Goal: Task Accomplishment & Management: Manage account settings

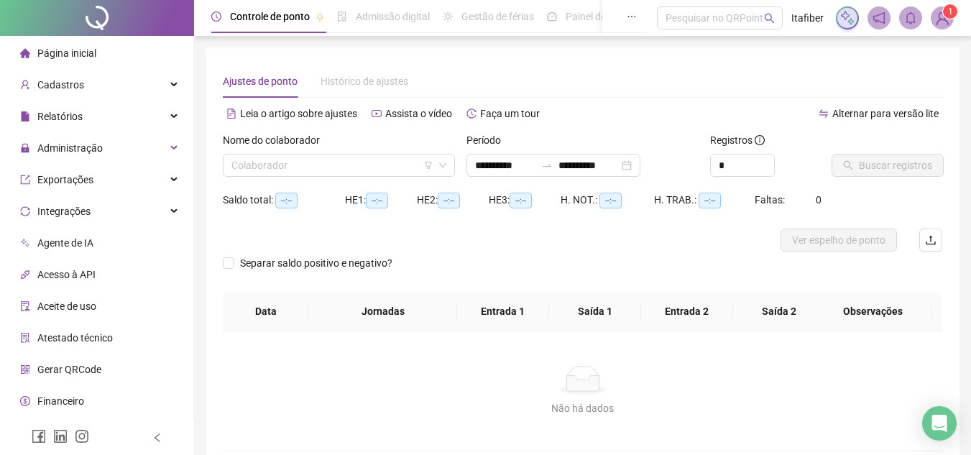
type input "**********"
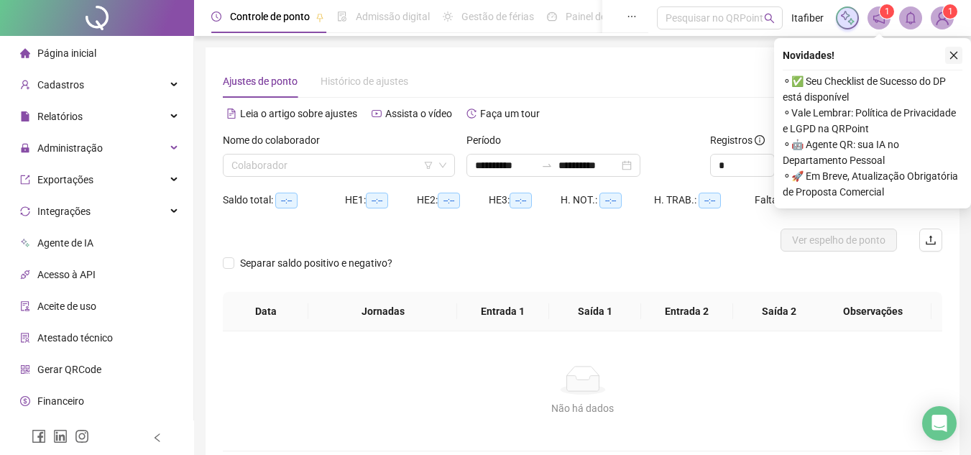
click at [957, 56] on icon "close" at bounding box center [954, 55] width 10 height 10
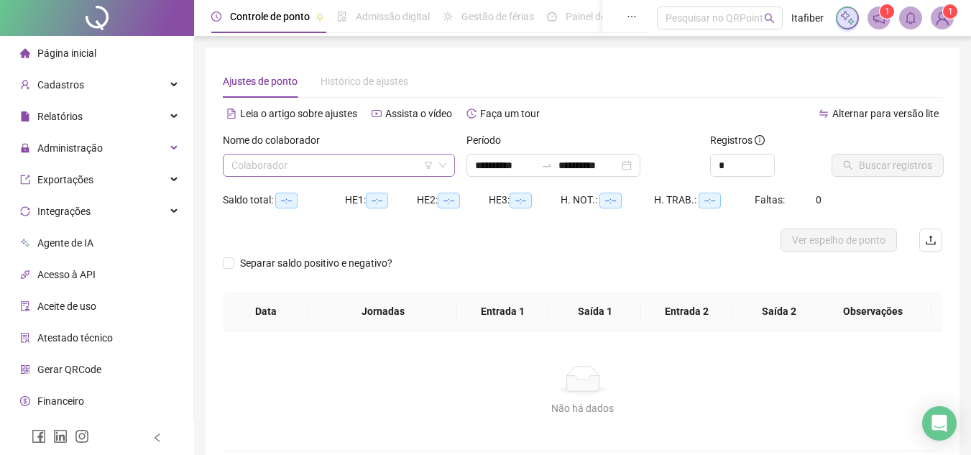
click at [237, 165] on input "search" at bounding box center [332, 166] width 202 height 22
click at [256, 172] on input "search" at bounding box center [332, 166] width 202 height 22
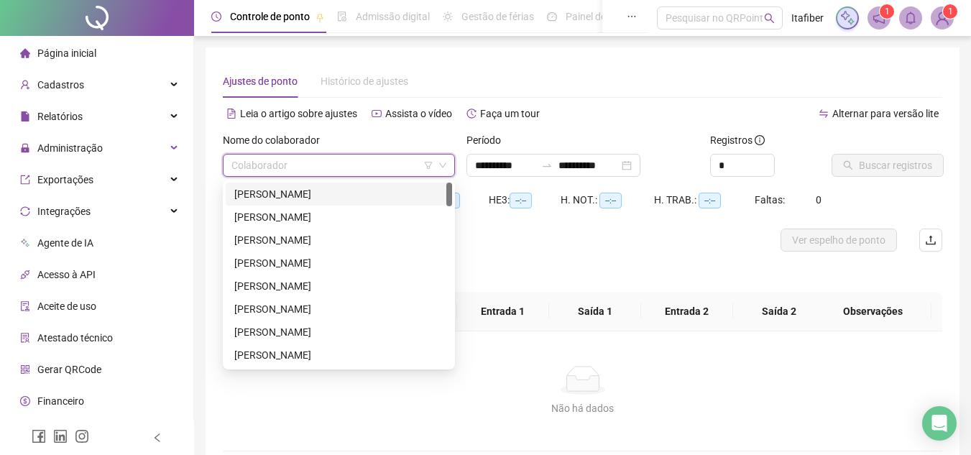
click at [268, 195] on div "[PERSON_NAME]" at bounding box center [338, 194] width 209 height 16
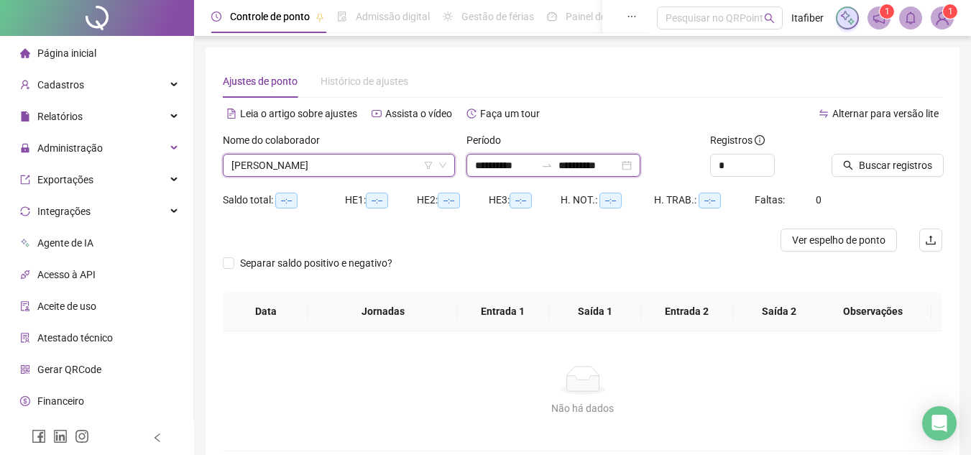
click at [481, 162] on input "**********" at bounding box center [505, 165] width 60 height 16
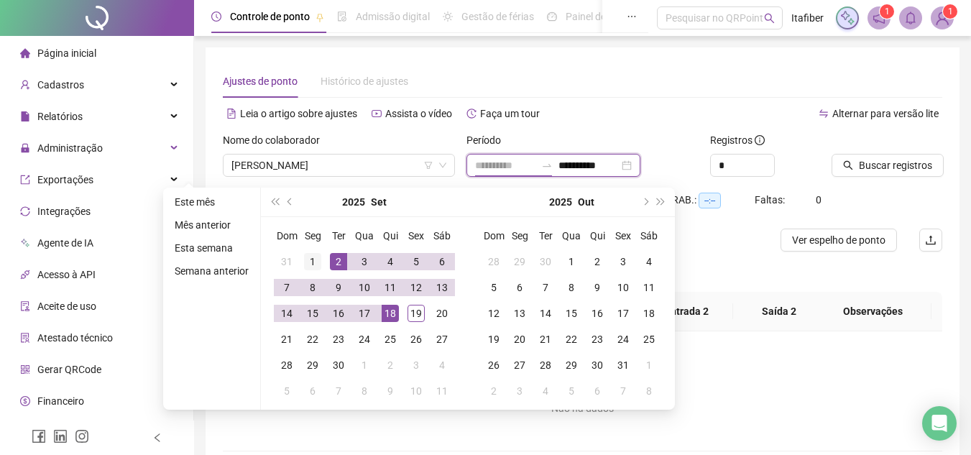
type input "**********"
click at [305, 257] on div "1" at bounding box center [312, 261] width 17 height 17
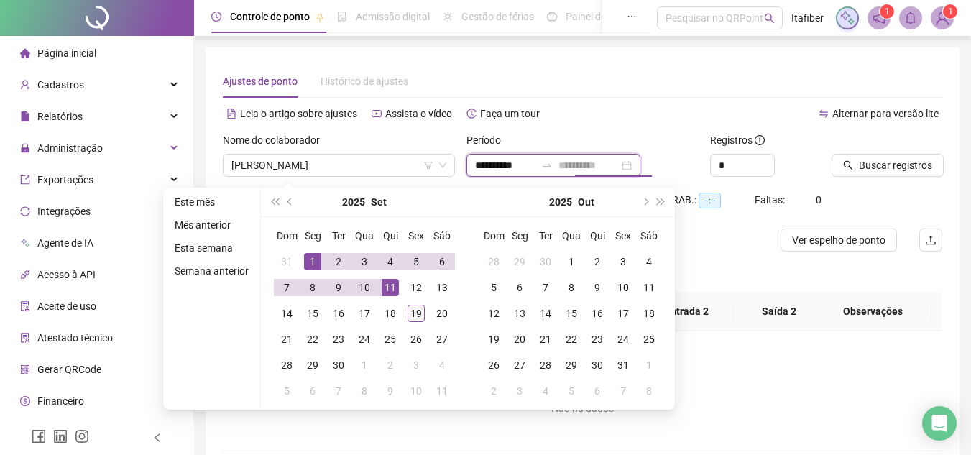
type input "**********"
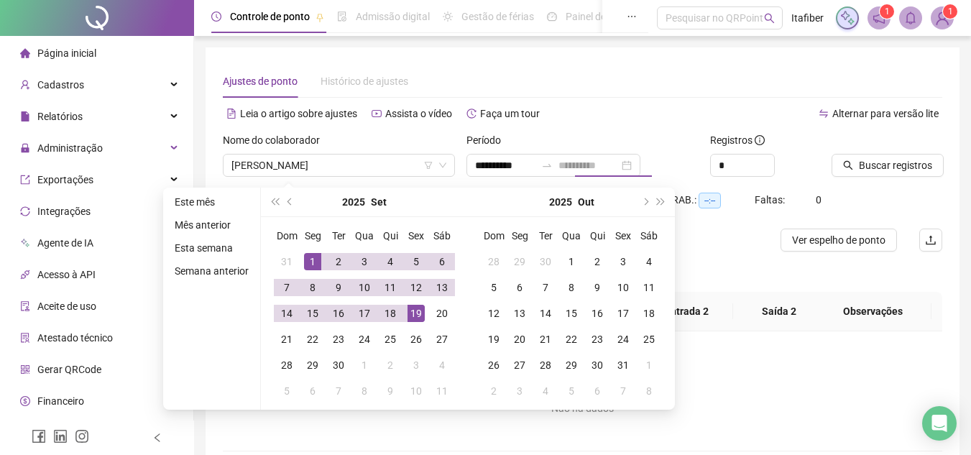
click at [418, 315] on div "19" at bounding box center [415, 313] width 17 height 17
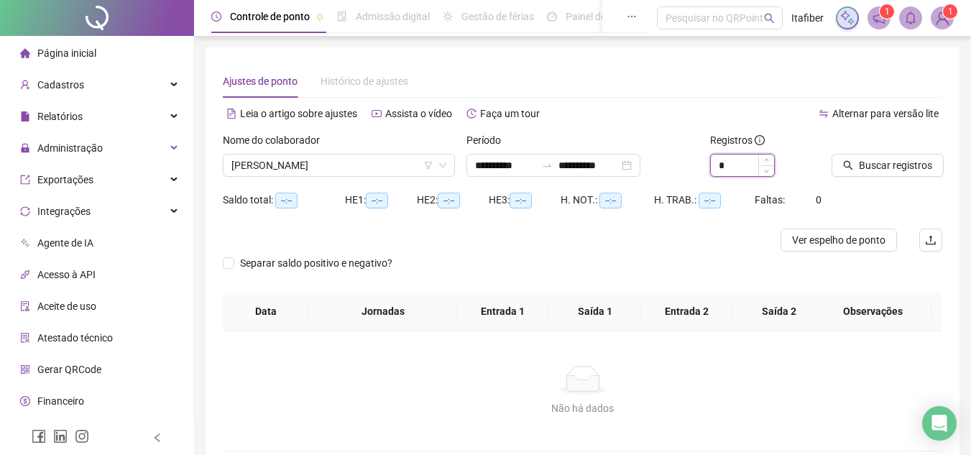
click at [730, 169] on input "*" at bounding box center [742, 166] width 63 height 22
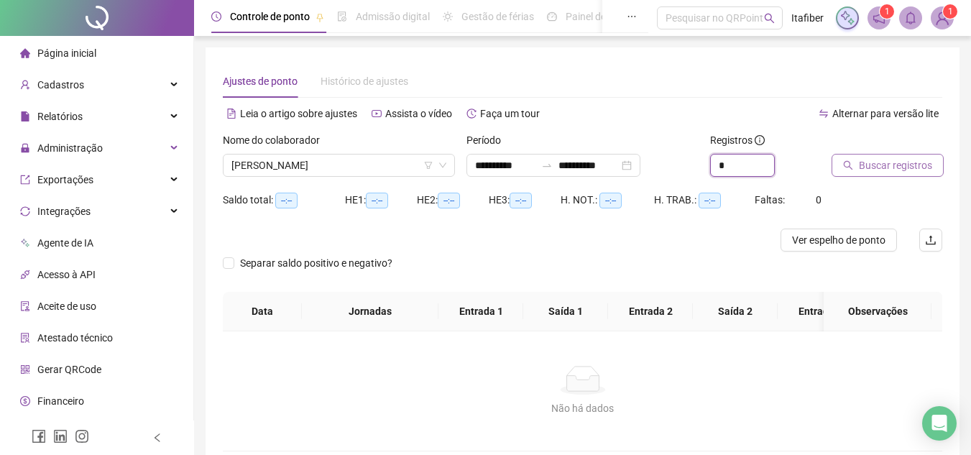
type input "*"
click at [897, 163] on span "Buscar registros" at bounding box center [895, 165] width 73 height 16
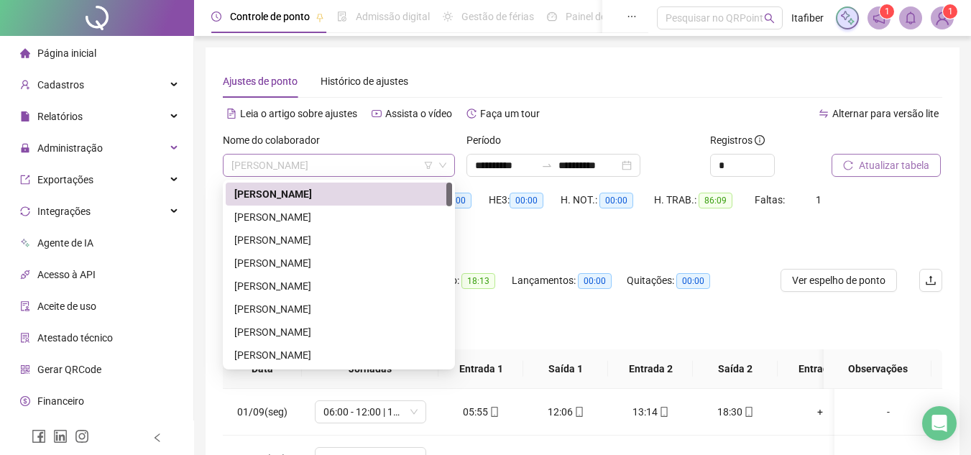
click at [358, 165] on span "[PERSON_NAME]" at bounding box center [338, 166] width 215 height 22
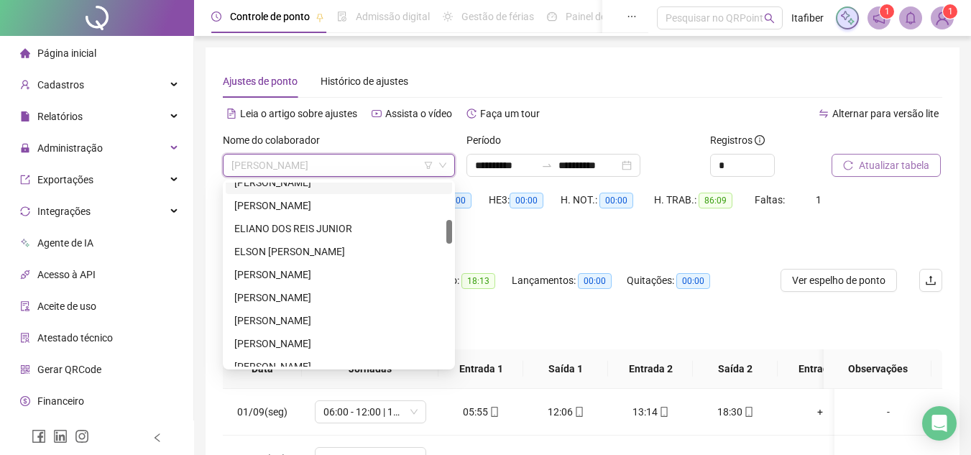
scroll to position [359, 0]
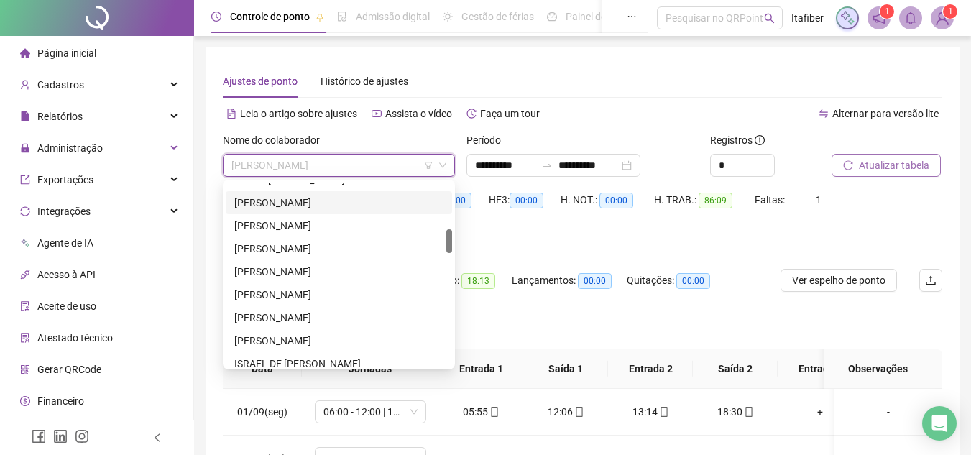
click at [330, 201] on div "[PERSON_NAME]" at bounding box center [338, 203] width 209 height 16
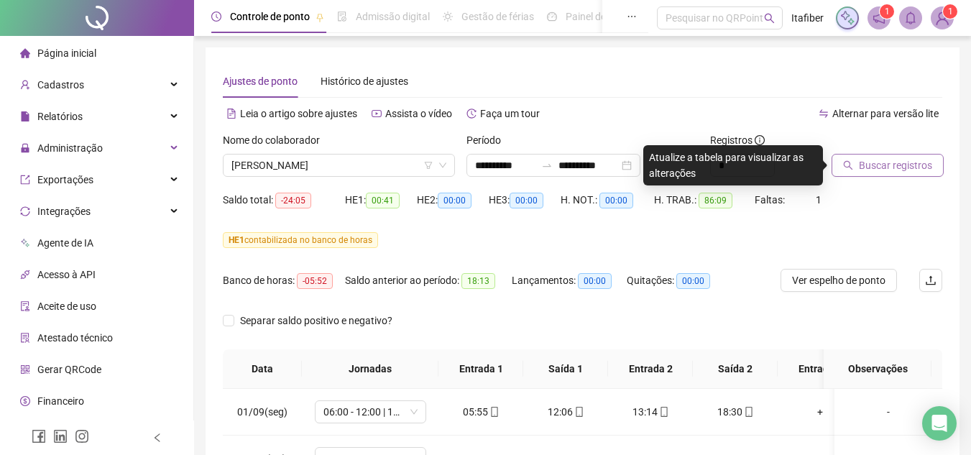
click at [910, 169] on span "Buscar registros" at bounding box center [895, 165] width 73 height 16
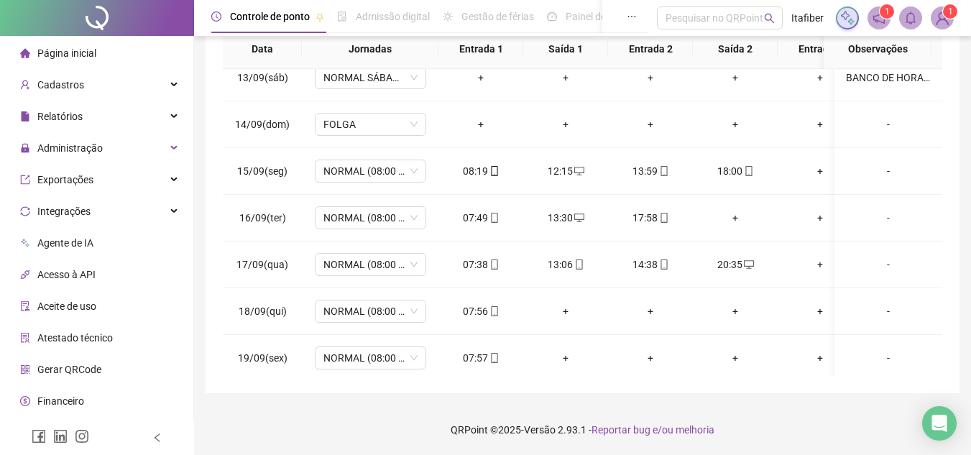
scroll to position [591, 0]
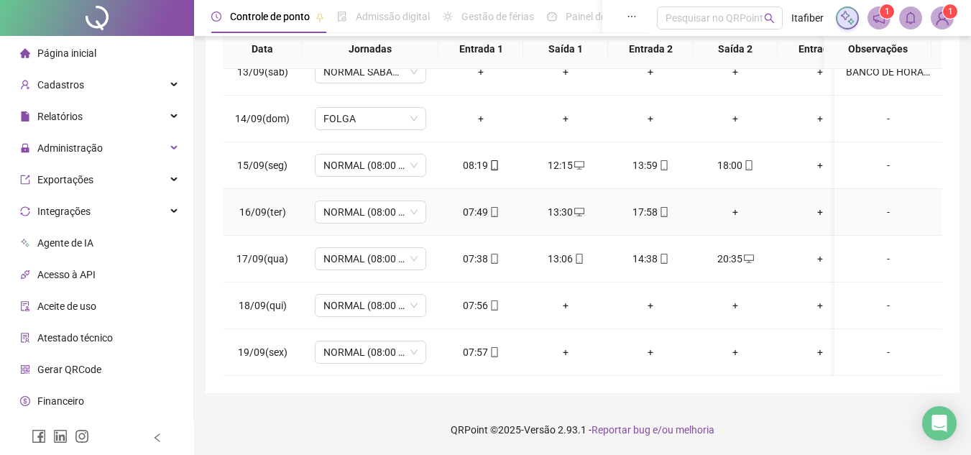
click at [736, 204] on div "+" at bounding box center [735, 212] width 62 height 16
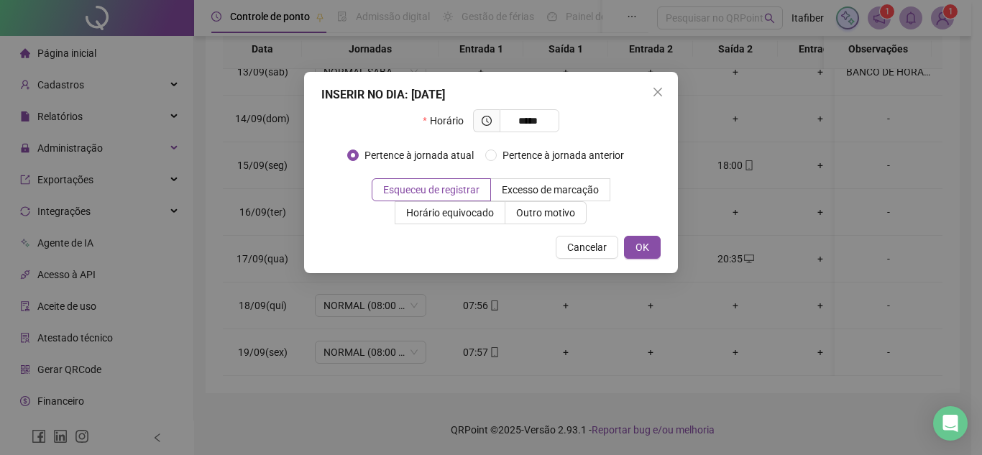
type input "*****"
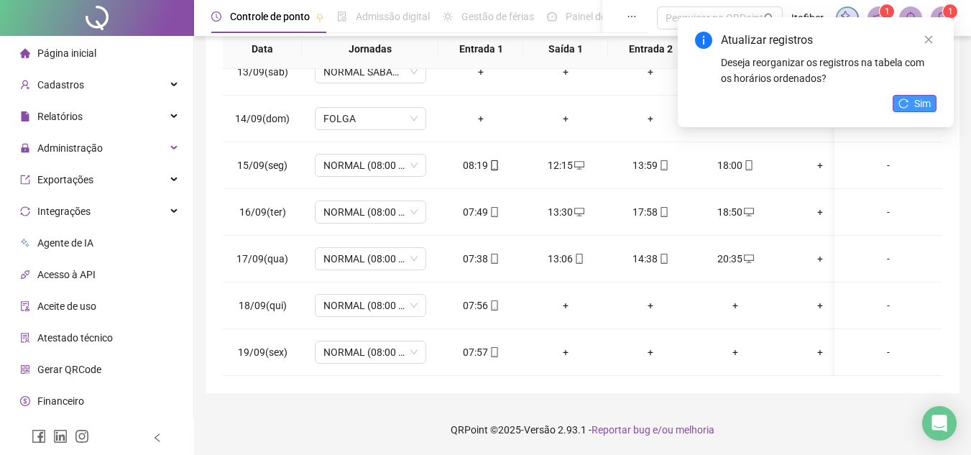
click at [903, 107] on icon "reload" at bounding box center [903, 103] width 10 height 10
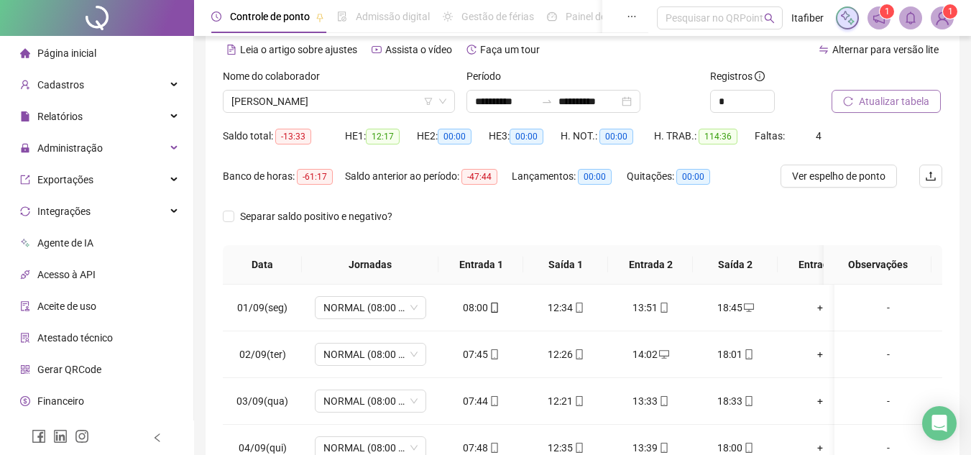
scroll to position [0, 0]
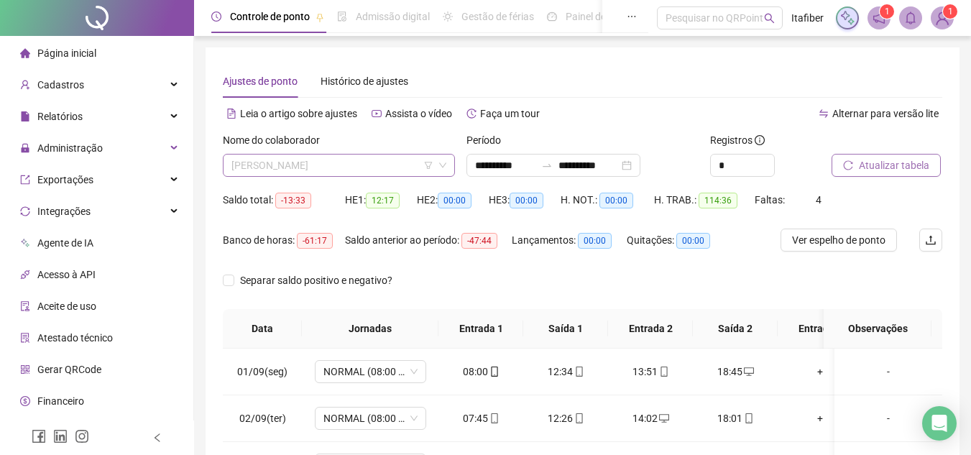
click at [389, 157] on span "[PERSON_NAME]" at bounding box center [338, 166] width 215 height 22
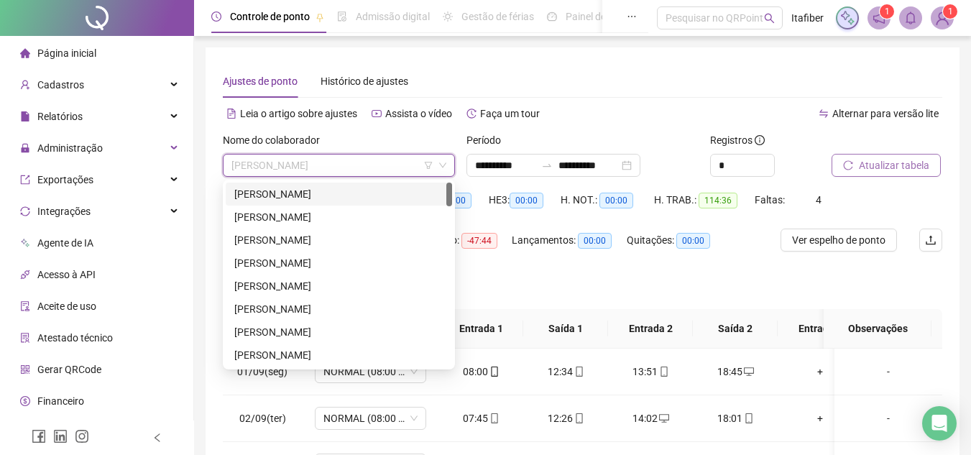
click at [316, 188] on div "[PERSON_NAME]" at bounding box center [338, 194] width 209 height 16
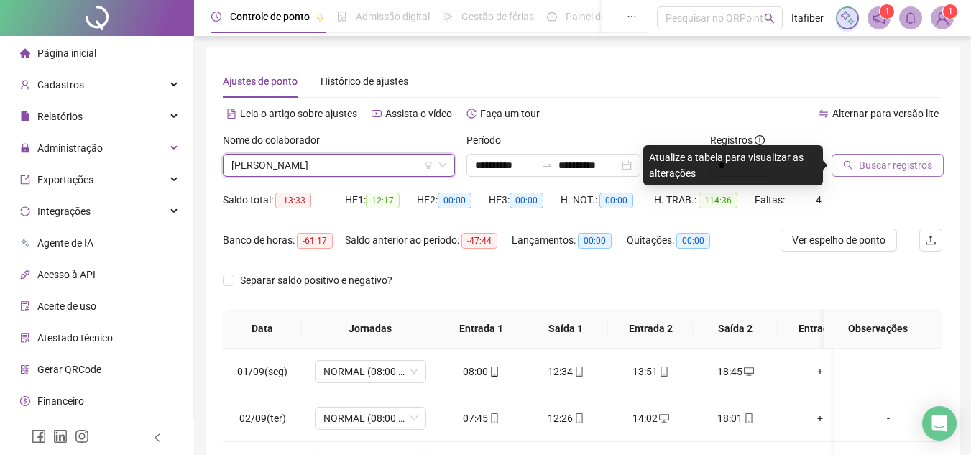
click at [859, 168] on span "Buscar registros" at bounding box center [895, 165] width 73 height 16
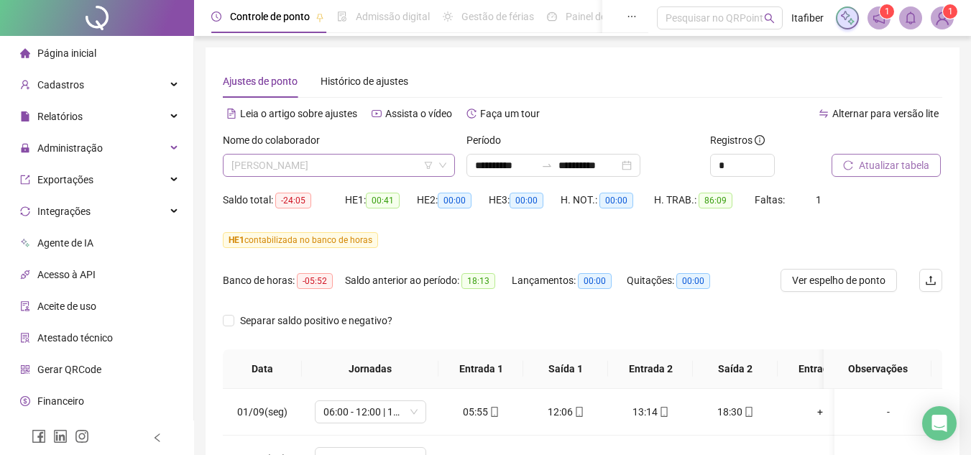
click at [370, 164] on span "[PERSON_NAME]" at bounding box center [338, 166] width 215 height 22
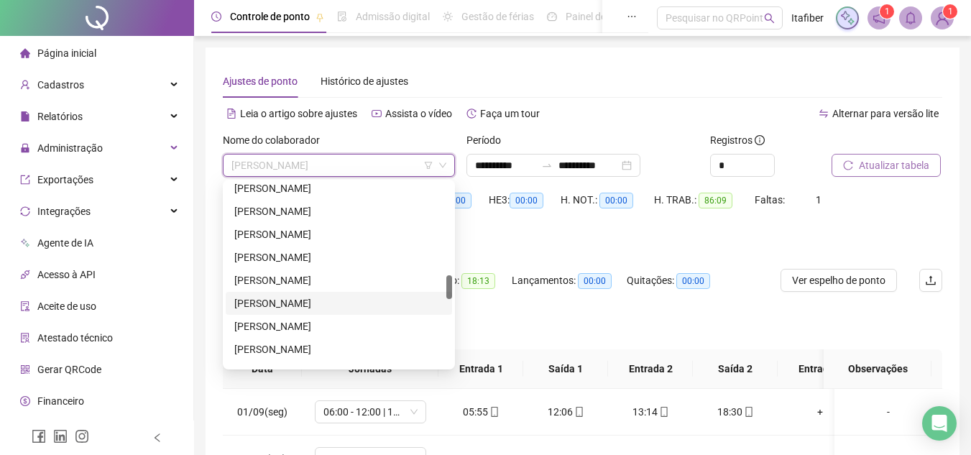
scroll to position [647, 0]
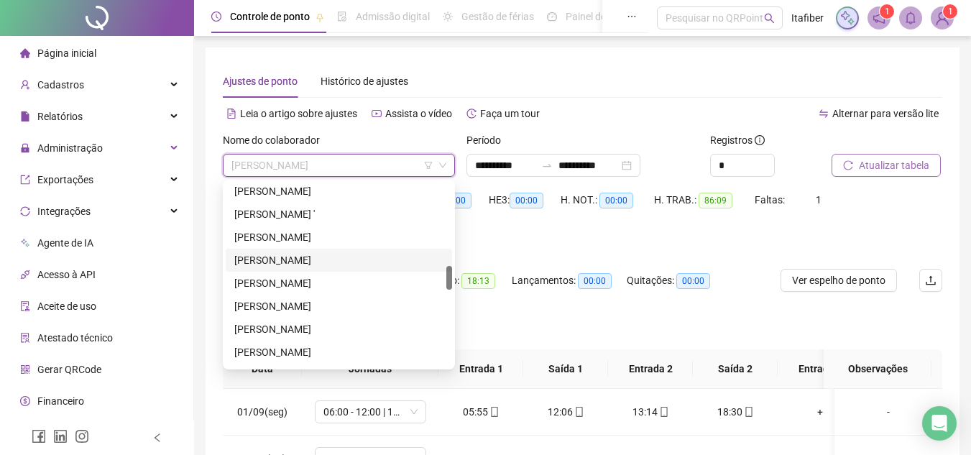
click at [296, 259] on div "[PERSON_NAME]" at bounding box center [338, 260] width 209 height 16
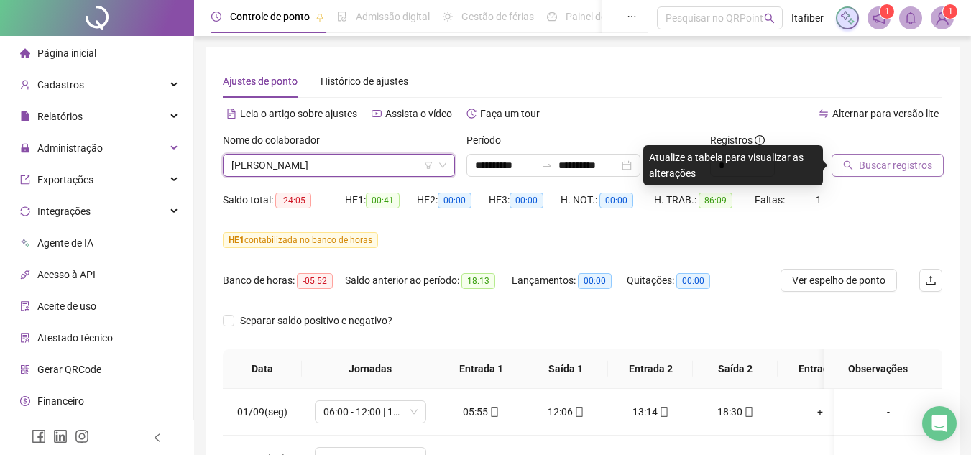
click at [856, 161] on button "Buscar registros" at bounding box center [887, 165] width 112 height 23
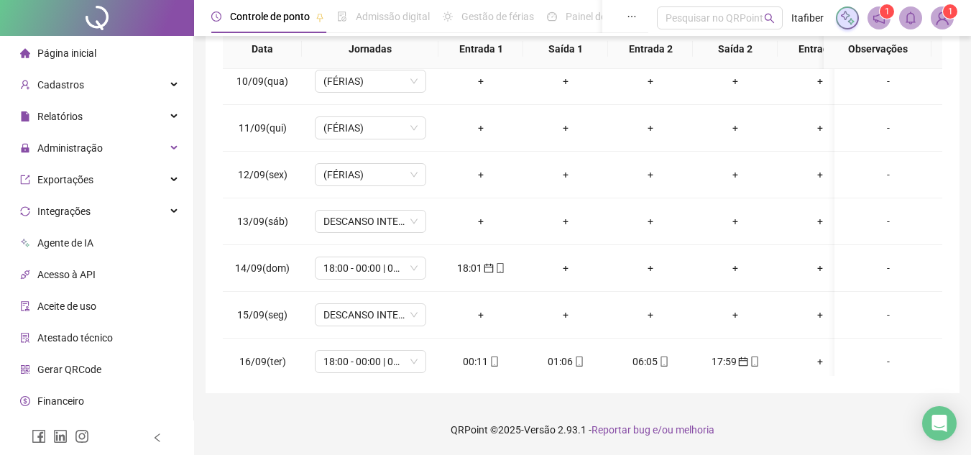
scroll to position [591, 0]
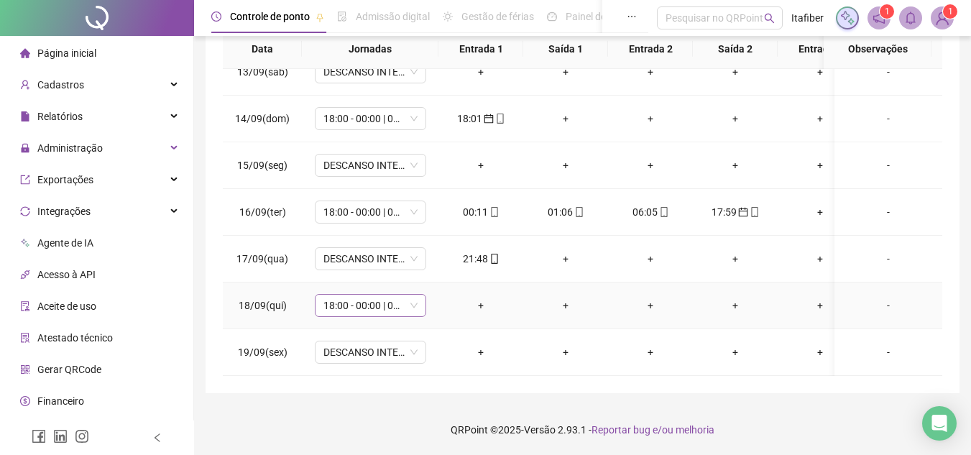
click at [403, 299] on span "18:00 - 00:00 | 01:00 - 06:00" at bounding box center [370, 306] width 94 height 22
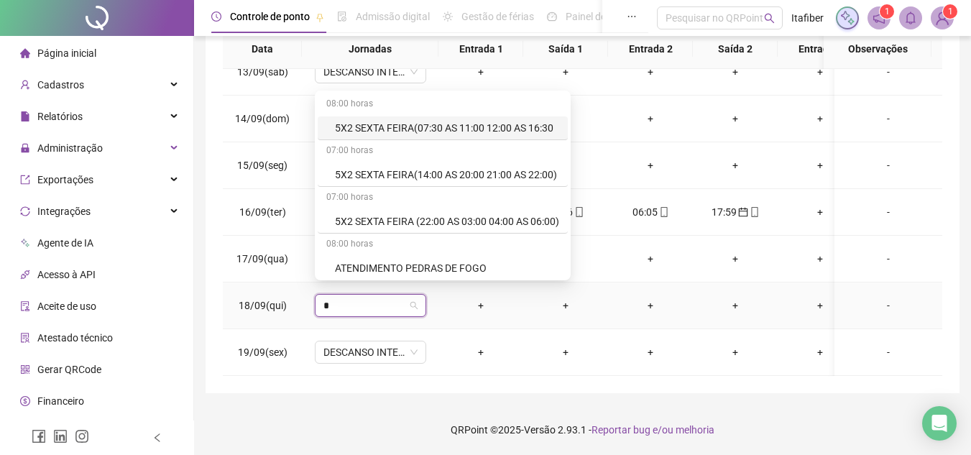
type input "**"
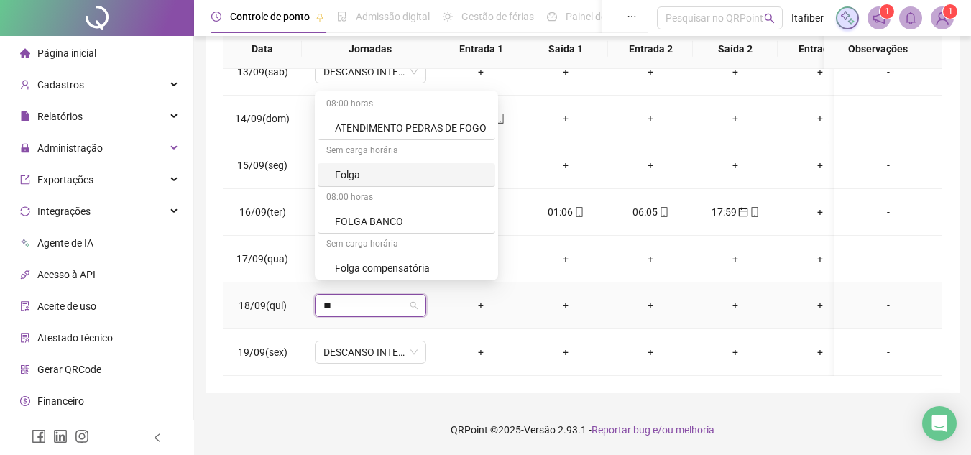
click at [376, 170] on div "Folga" at bounding box center [411, 175] width 152 height 16
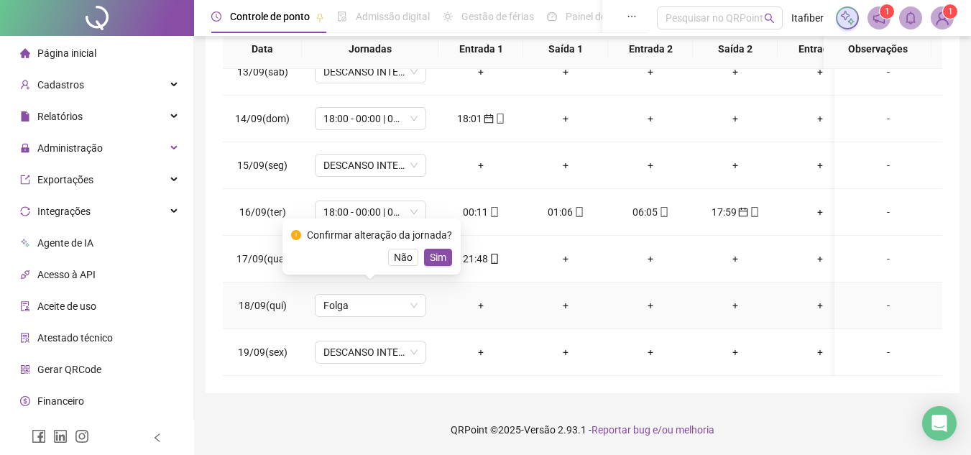
click at [438, 248] on div "Confirmar alteração da jornada? Não Sim" at bounding box center [371, 246] width 161 height 39
click at [437, 252] on span "Sim" at bounding box center [438, 257] width 17 height 16
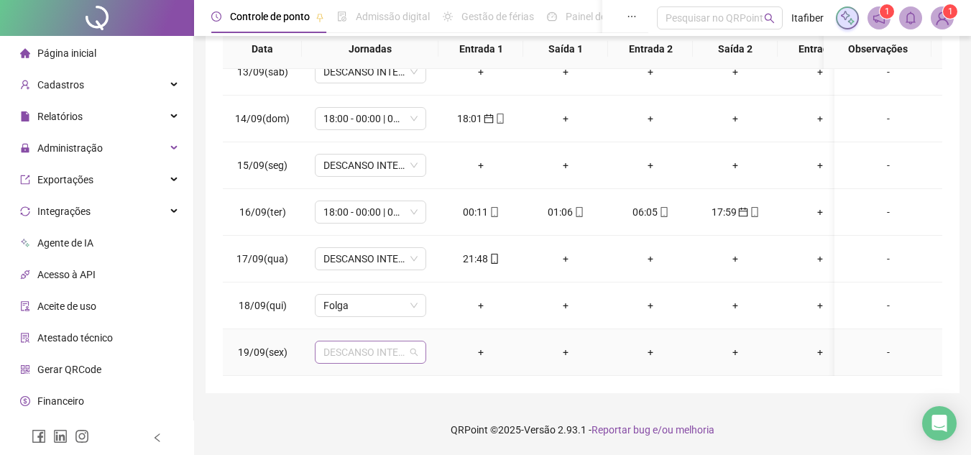
click at [374, 351] on span "DESCANSO INTER-JORNADA" at bounding box center [370, 352] width 94 height 22
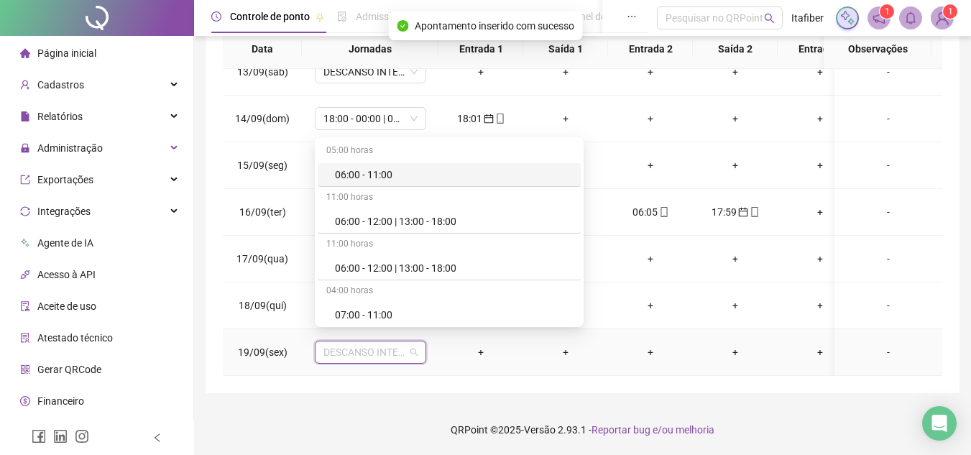
click at [374, 351] on span "DESCANSO INTER-JORNADA" at bounding box center [370, 352] width 94 height 22
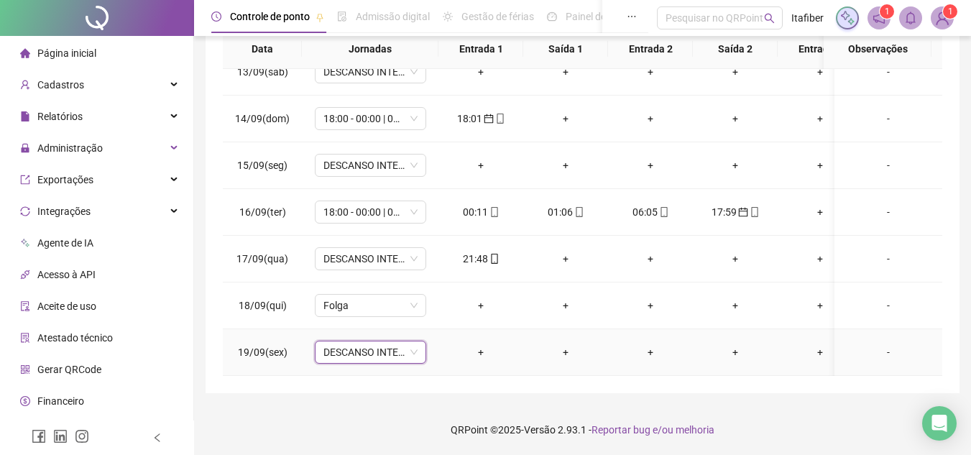
click at [374, 351] on span "DESCANSO INTER-JORNADA" at bounding box center [370, 352] width 94 height 22
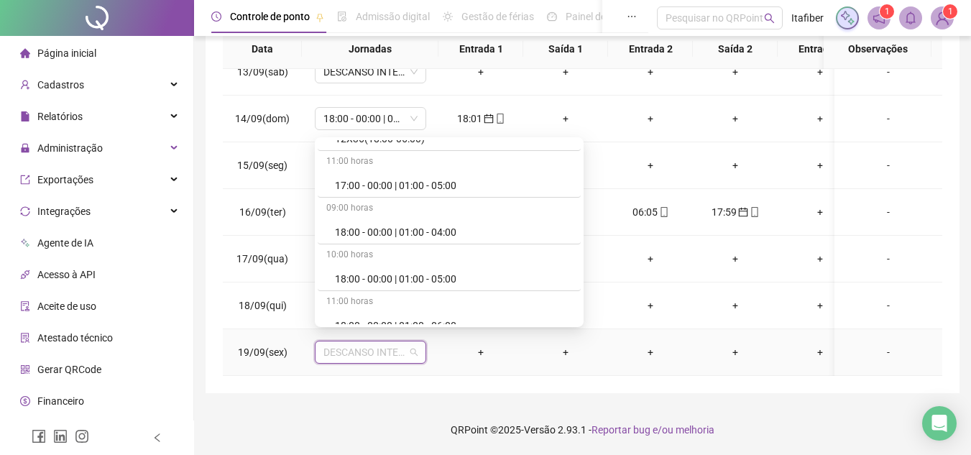
scroll to position [575, 0]
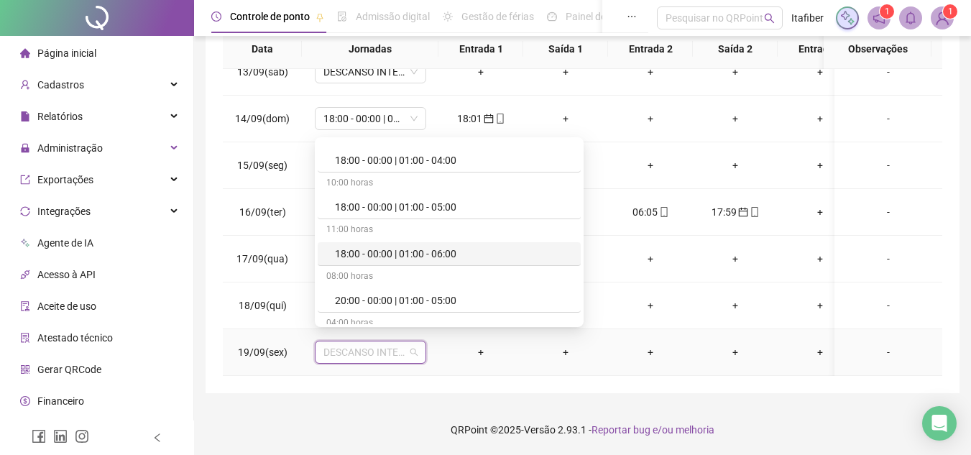
click at [395, 259] on div "18:00 - 00:00 | 01:00 - 06:00" at bounding box center [453, 254] width 237 height 16
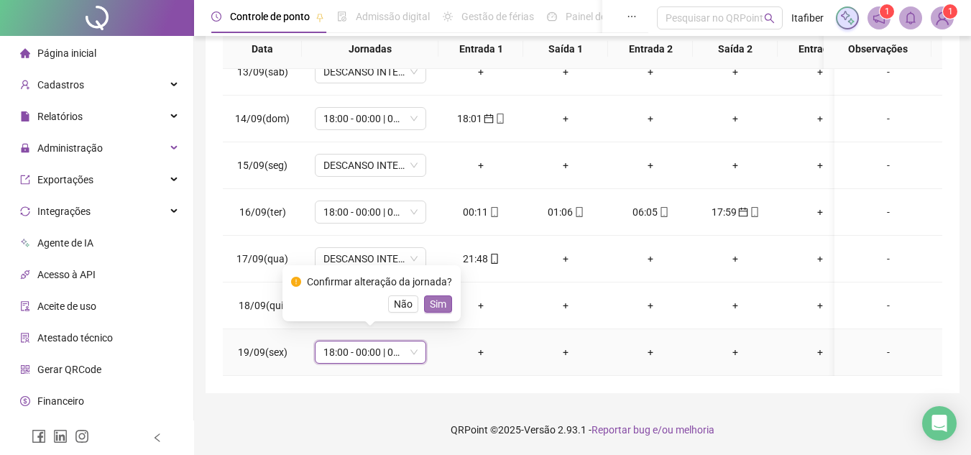
click at [430, 300] on span "Sim" at bounding box center [438, 304] width 17 height 16
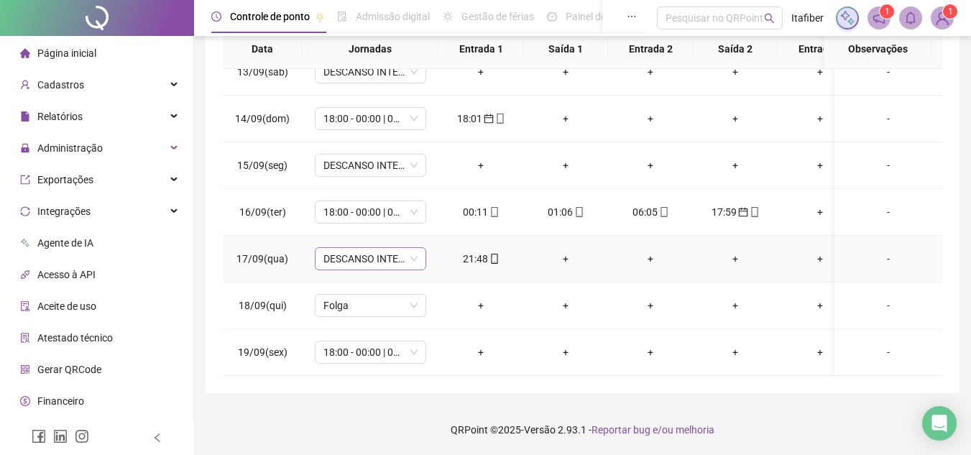
click at [391, 248] on span "DESCANSO INTER-JORNADA" at bounding box center [370, 259] width 94 height 22
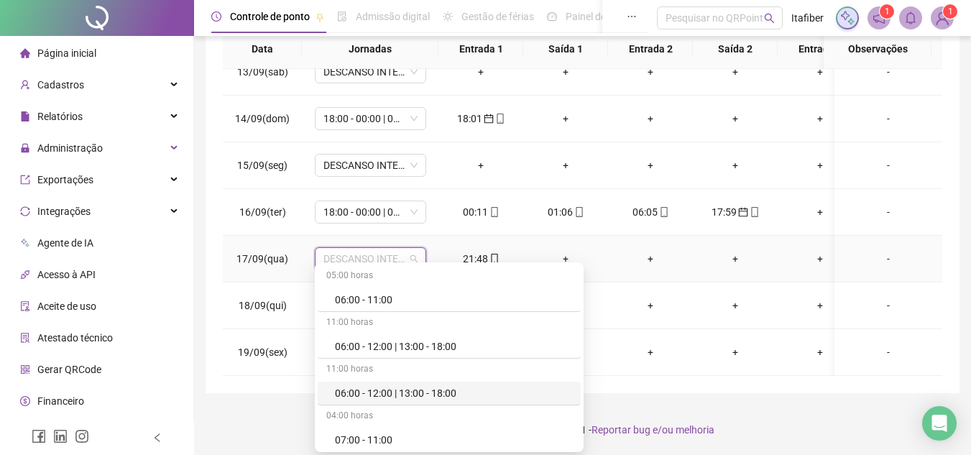
click at [438, 395] on div "06:00 - 12:00 | 13:00 - 18:00" at bounding box center [453, 393] width 237 height 16
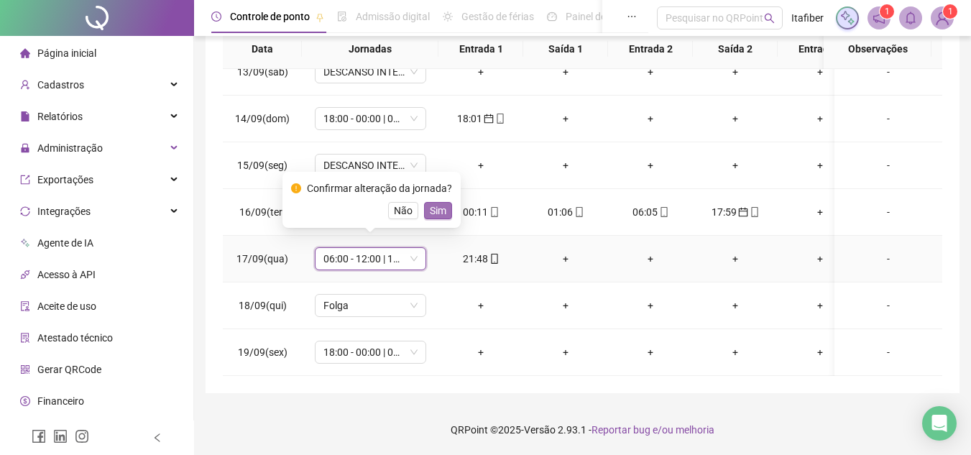
click at [432, 209] on span "Sim" at bounding box center [438, 211] width 17 height 16
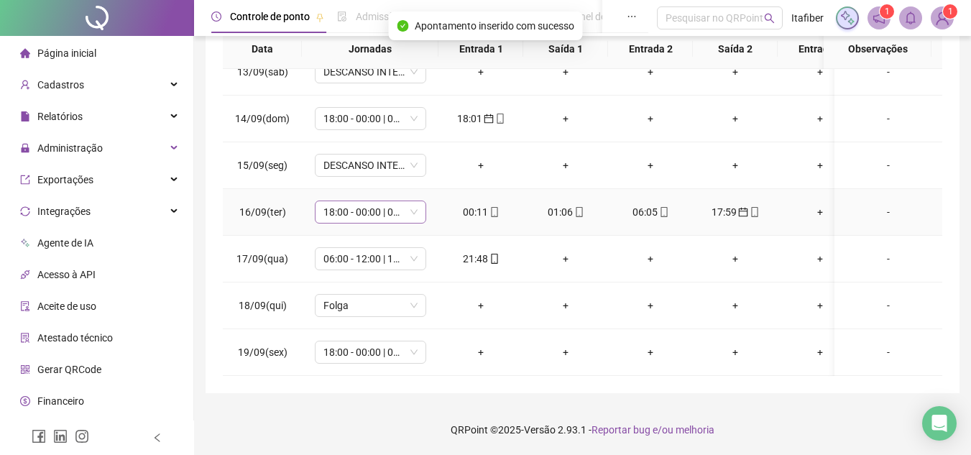
click at [415, 205] on span "18:00 - 00:00 | 01:00 - 06:00" at bounding box center [370, 212] width 94 height 22
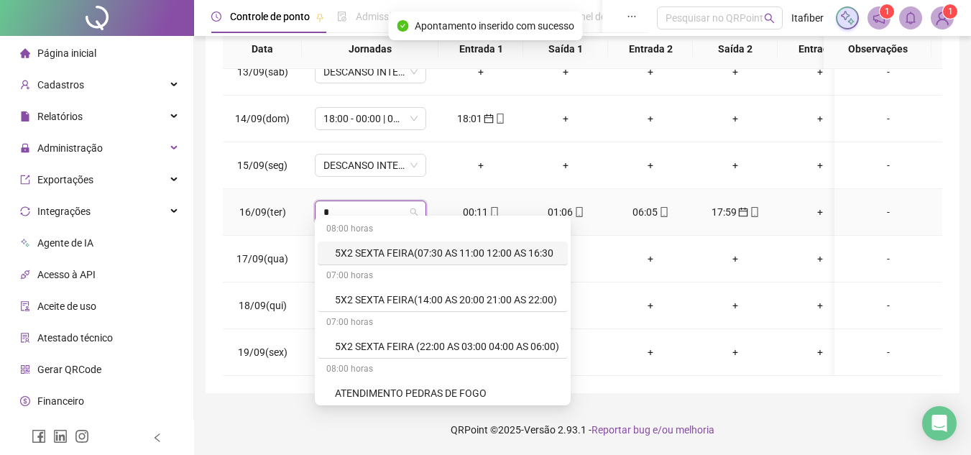
type input "**"
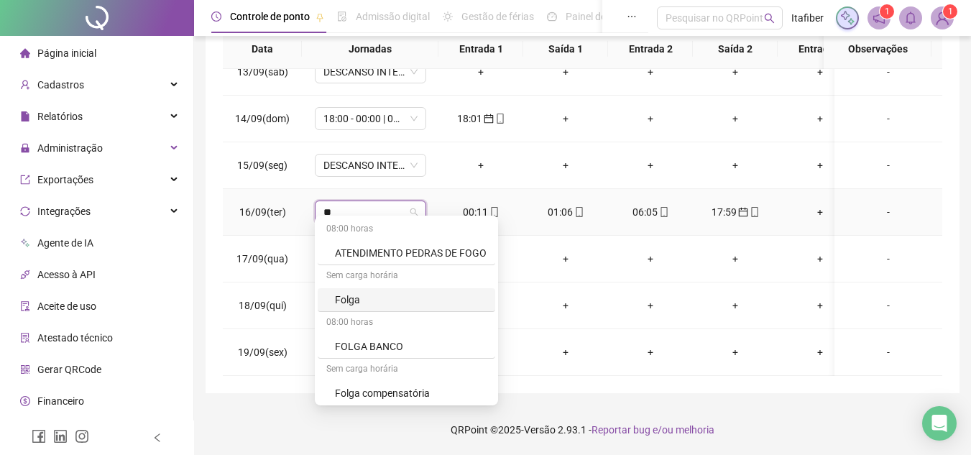
click at [415, 303] on div "Folga" at bounding box center [411, 300] width 152 height 16
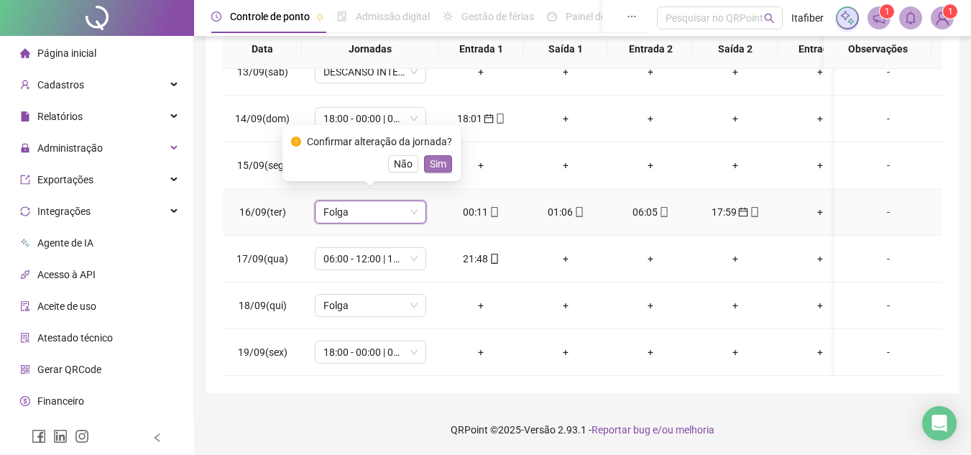
click at [436, 160] on span "Sim" at bounding box center [438, 164] width 17 height 16
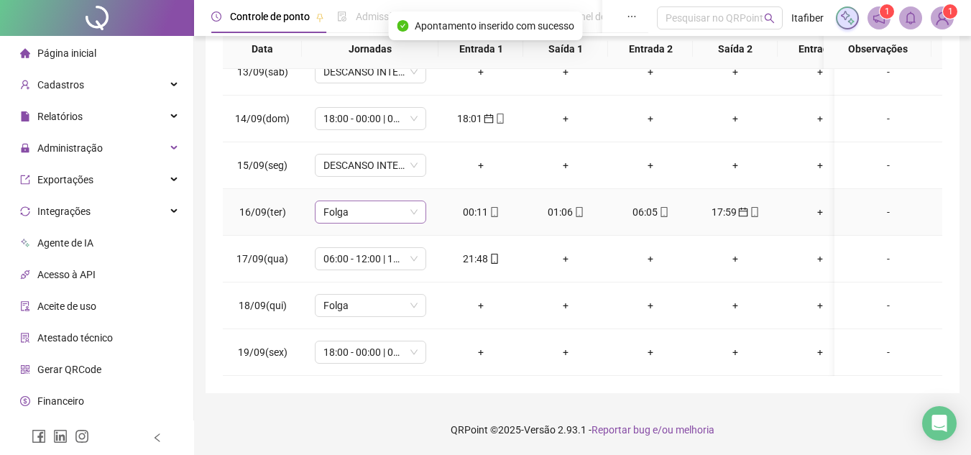
scroll to position [520, 0]
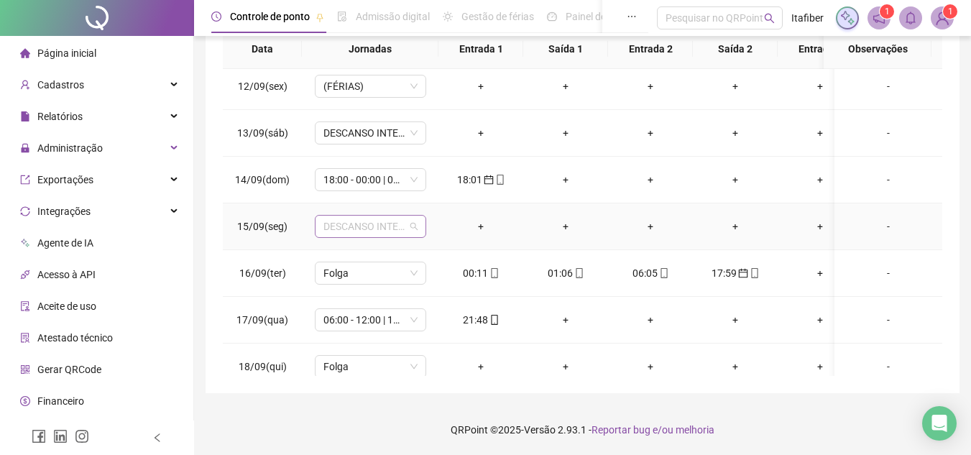
click at [398, 222] on span "DESCANSO INTER-JORNADA" at bounding box center [370, 227] width 94 height 22
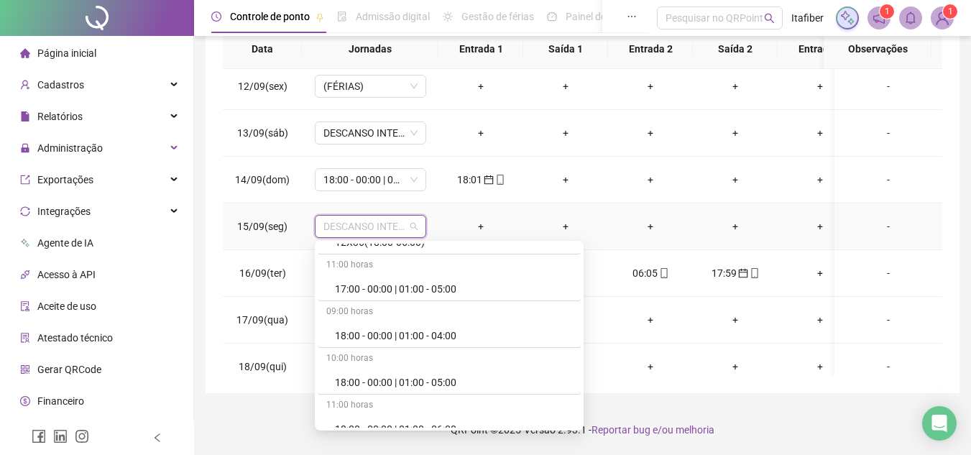
scroll to position [575, 0]
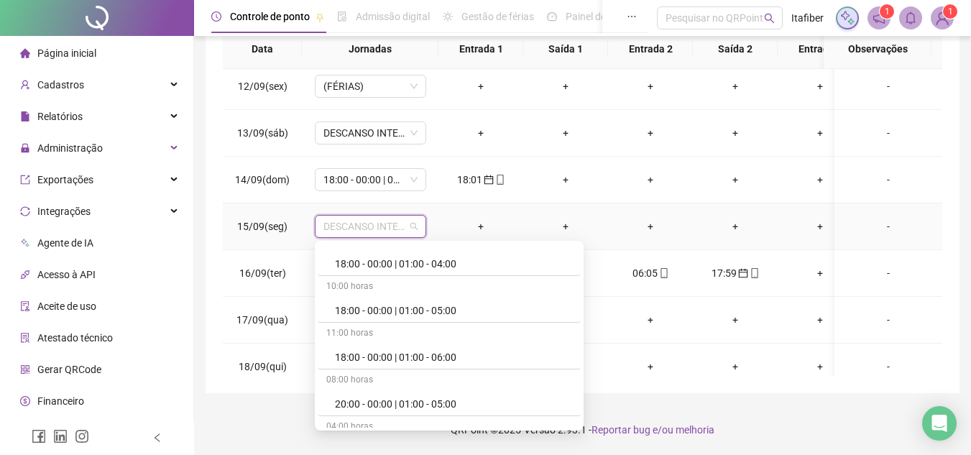
click at [403, 355] on div "18:00 - 00:00 | 01:00 - 06:00" at bounding box center [453, 357] width 237 height 16
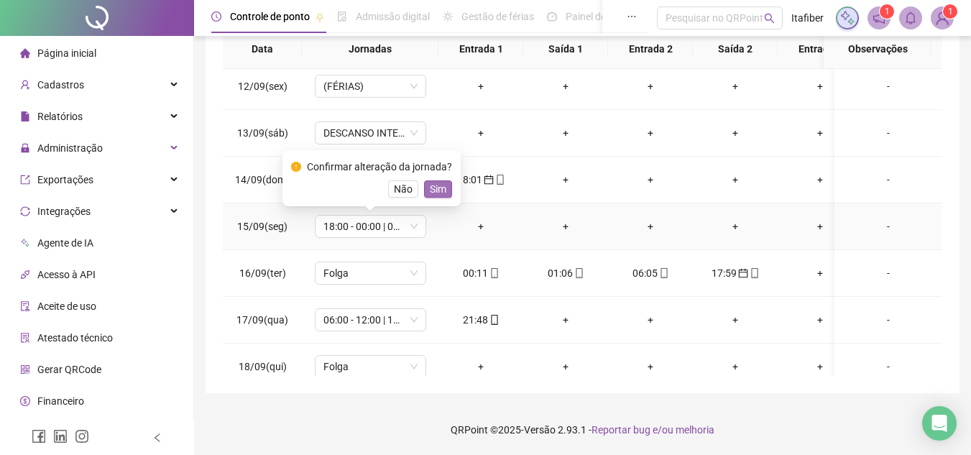
click at [432, 188] on span "Sim" at bounding box center [438, 189] width 17 height 16
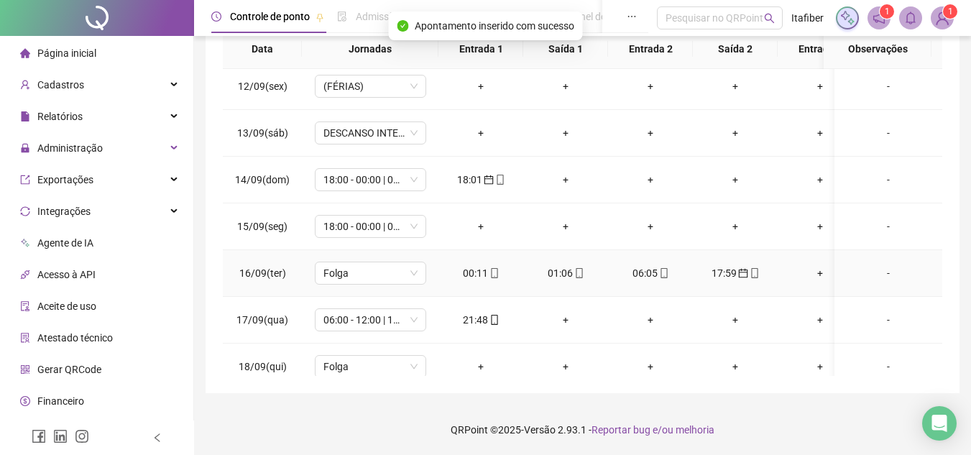
scroll to position [448, 0]
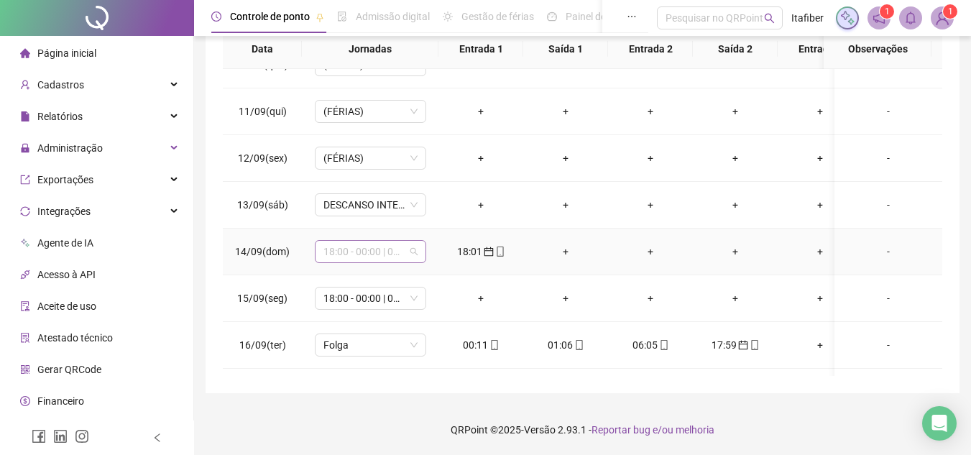
click at [398, 246] on span "18:00 - 00:00 | 01:00 - 06:00" at bounding box center [370, 252] width 94 height 22
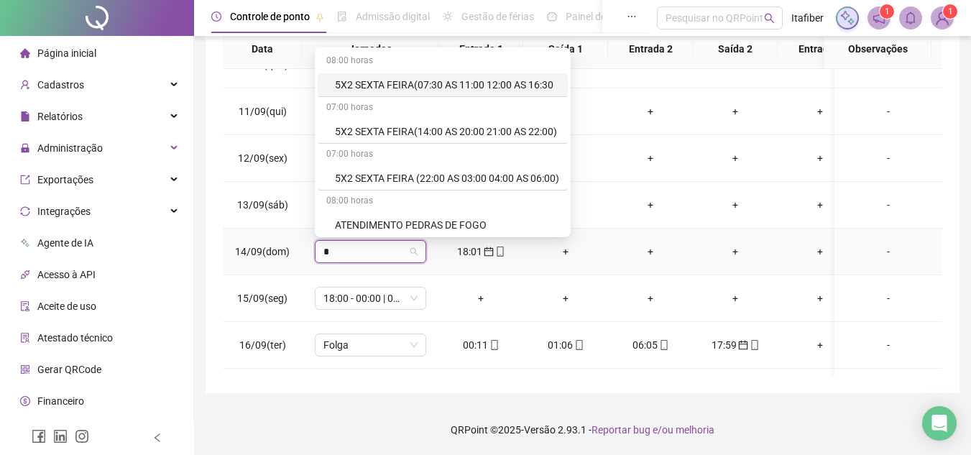
type input "**"
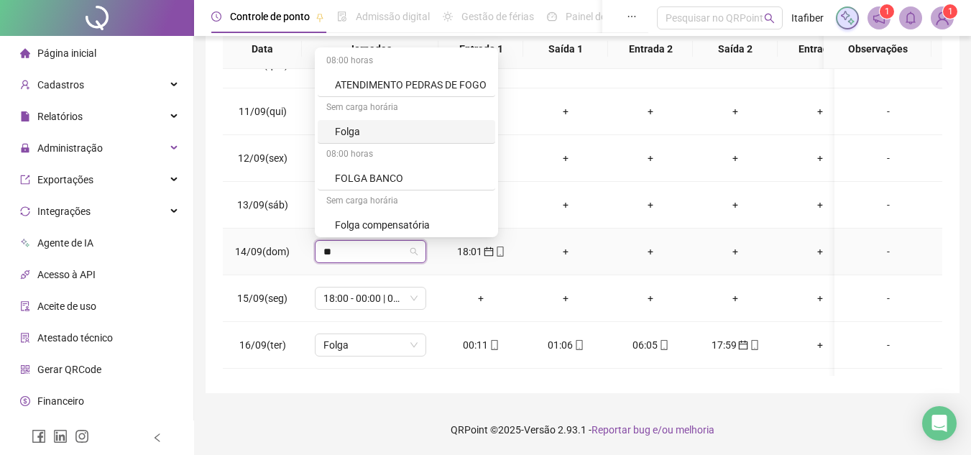
click at [385, 139] on div "Folga" at bounding box center [411, 132] width 152 height 16
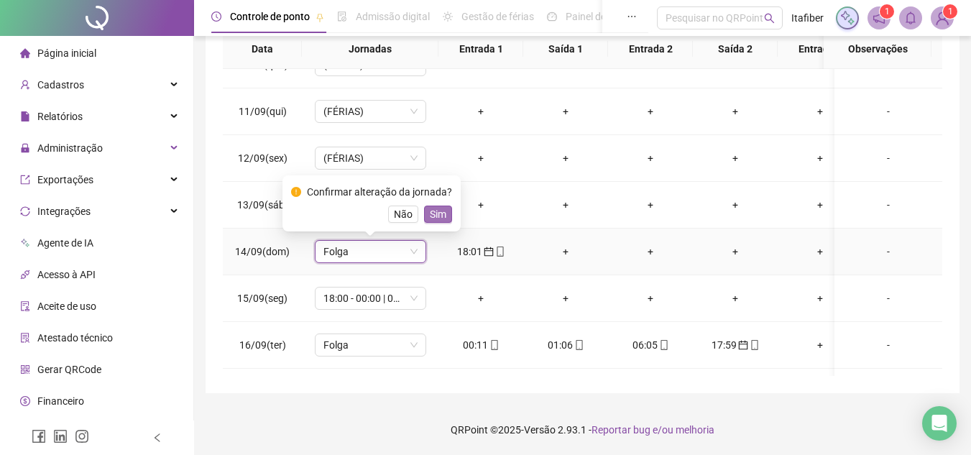
click at [430, 213] on span "Sim" at bounding box center [438, 214] width 17 height 16
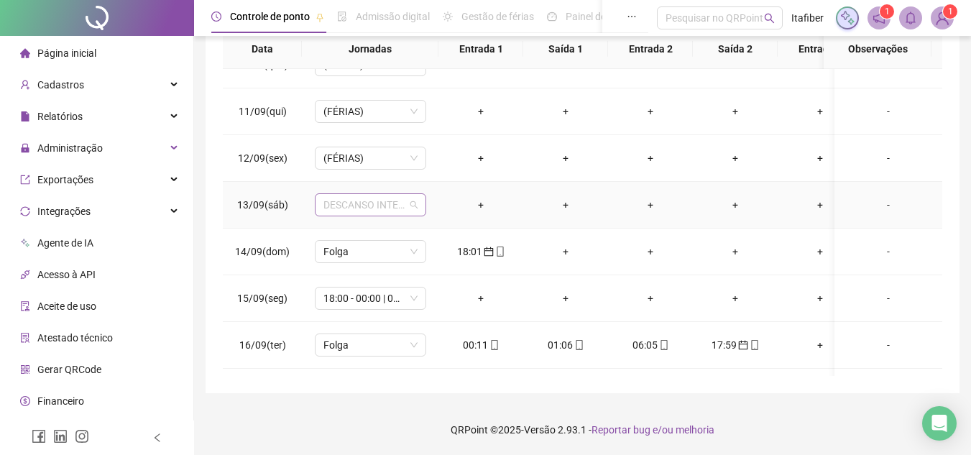
click at [395, 204] on span "DESCANSO INTER-JORNADA" at bounding box center [370, 205] width 94 height 22
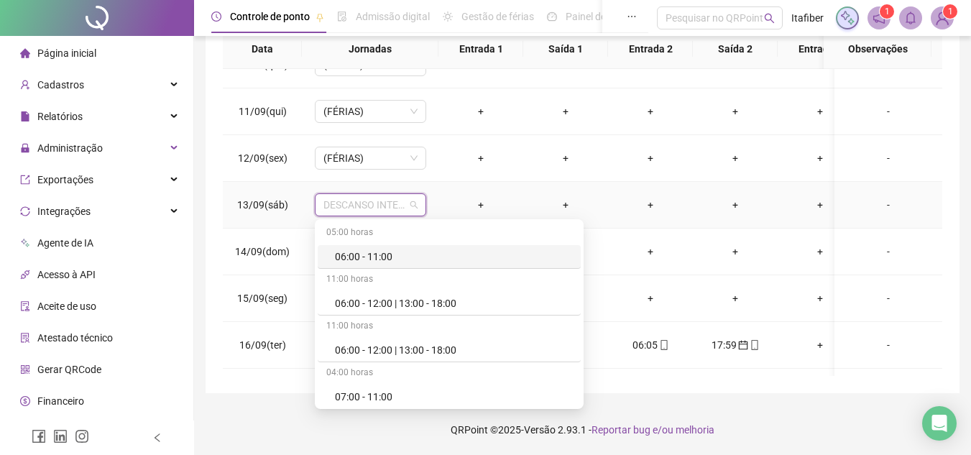
type input "*"
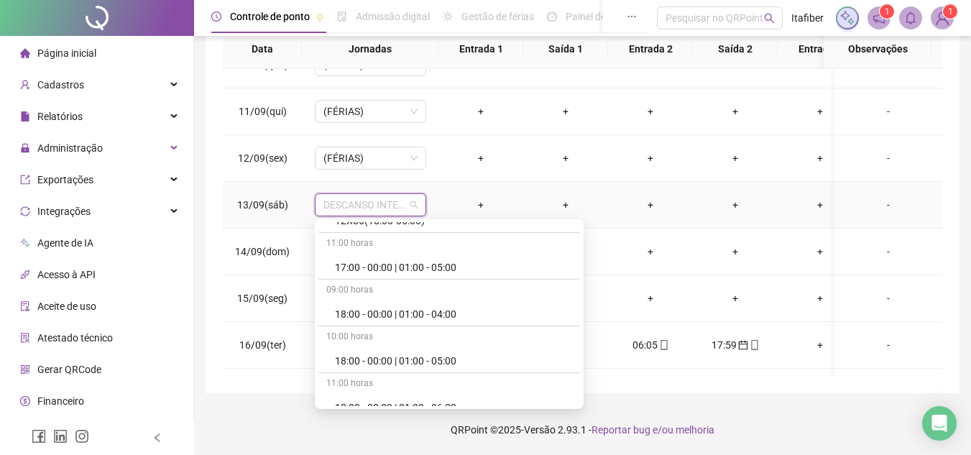
scroll to position [575, 0]
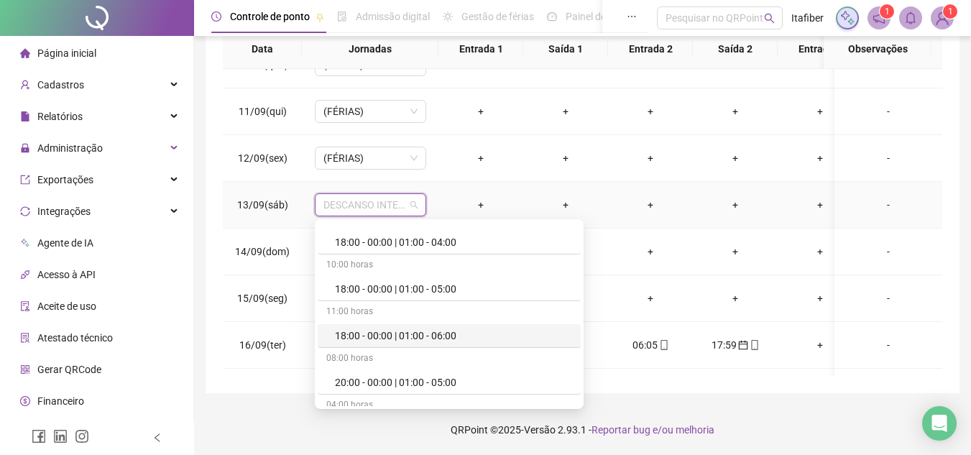
click at [366, 336] on div "18:00 - 00:00 | 01:00 - 06:00" at bounding box center [453, 336] width 237 height 16
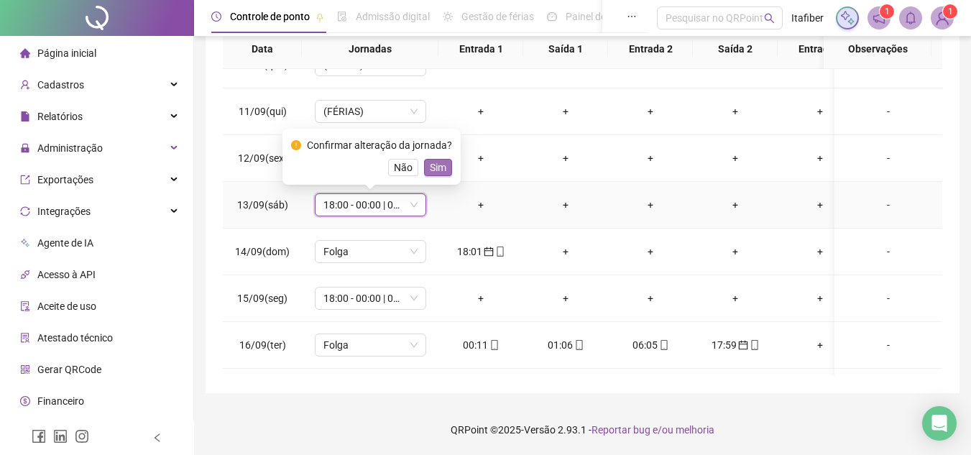
click at [431, 168] on span "Sim" at bounding box center [438, 168] width 17 height 16
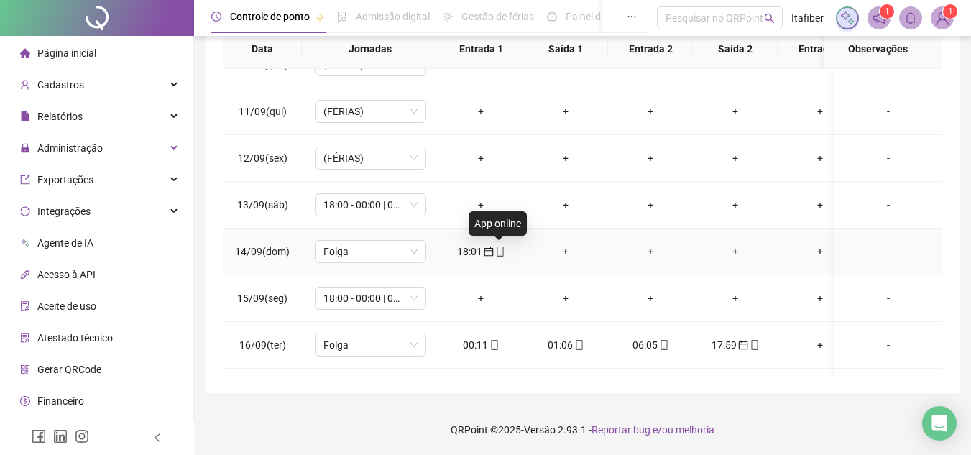
click at [495, 249] on icon "mobile" at bounding box center [500, 251] width 10 height 10
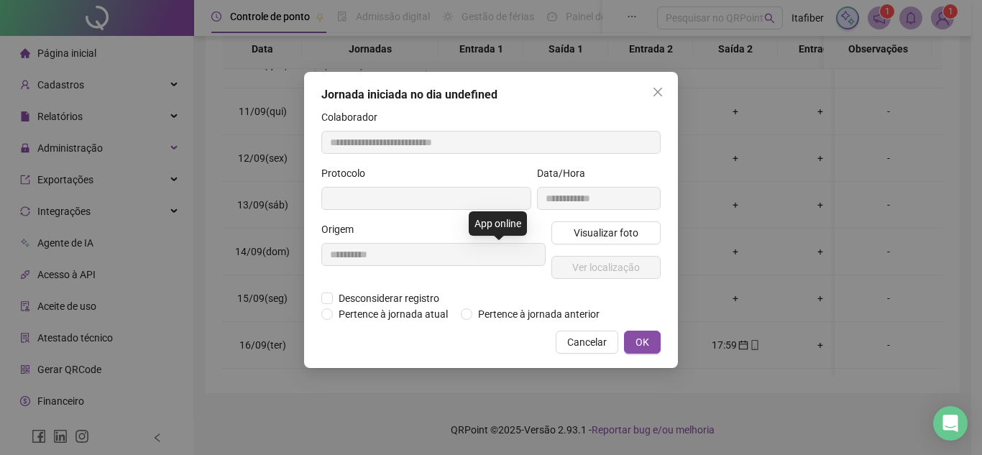
type input "**********"
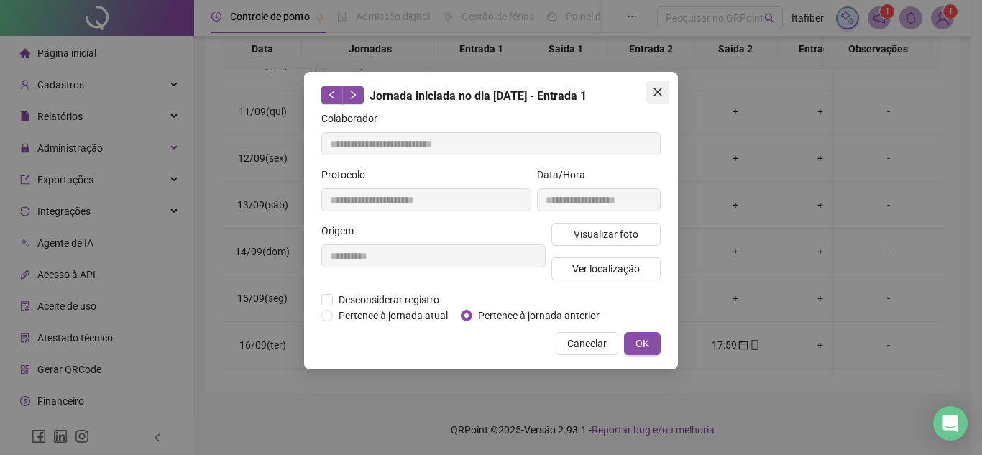
click at [656, 96] on icon "close" at bounding box center [657, 91] width 11 height 11
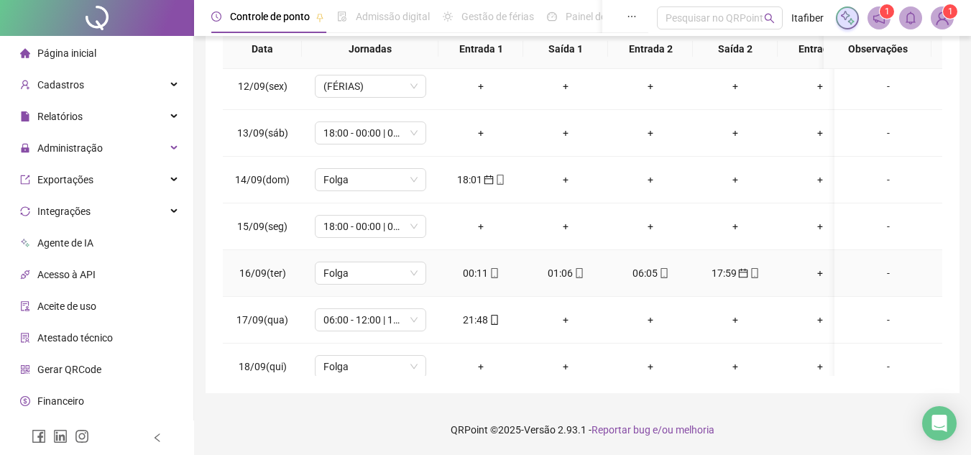
scroll to position [591, 0]
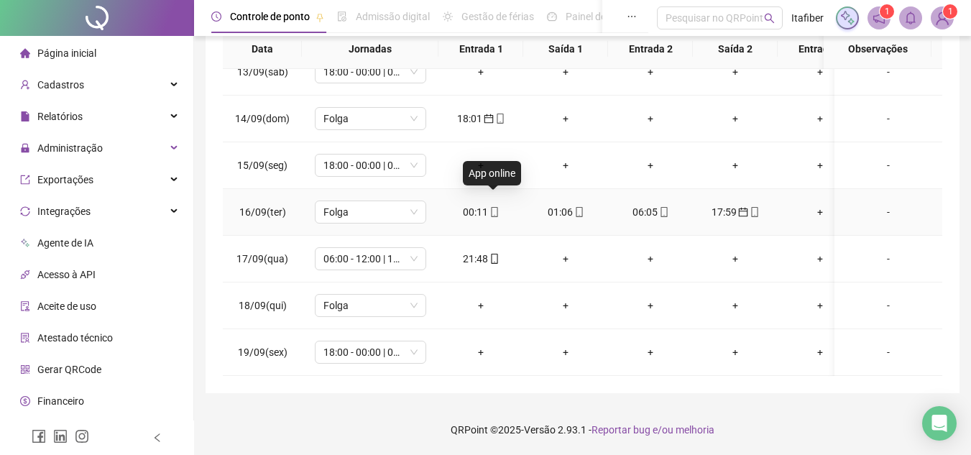
click at [497, 207] on icon "mobile" at bounding box center [494, 212] width 10 height 10
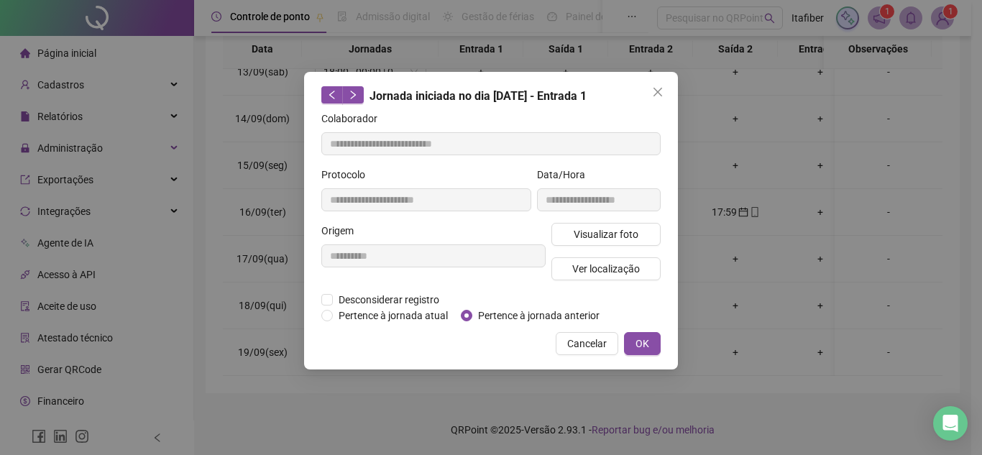
type input "**********"
click at [668, 96] on span "Close" at bounding box center [657, 91] width 23 height 11
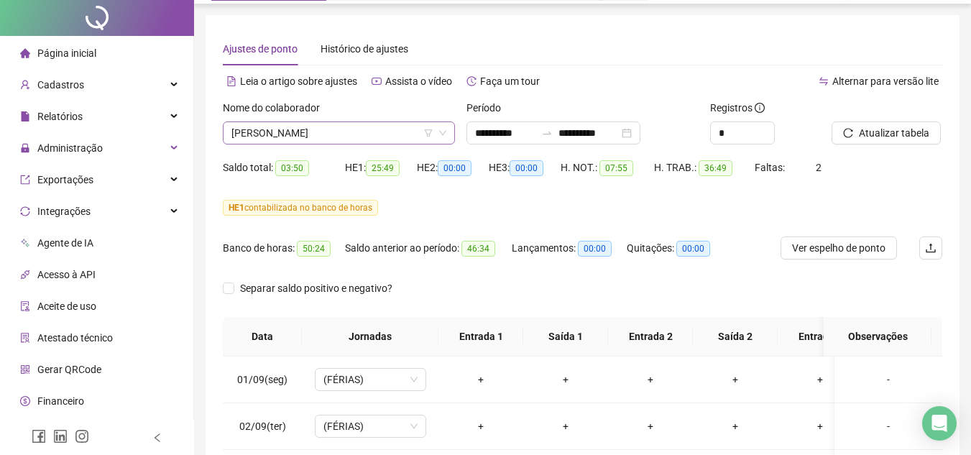
scroll to position [0, 0]
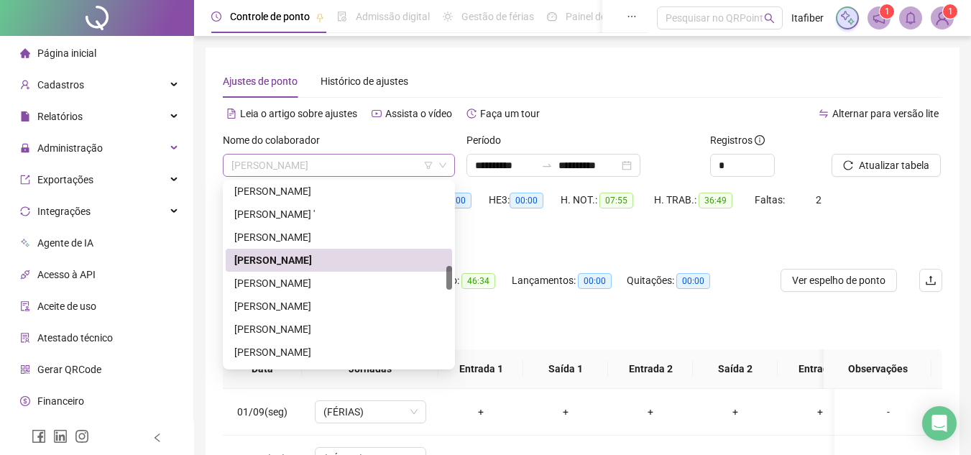
click at [383, 174] on span "[PERSON_NAME]" at bounding box center [338, 166] width 215 height 22
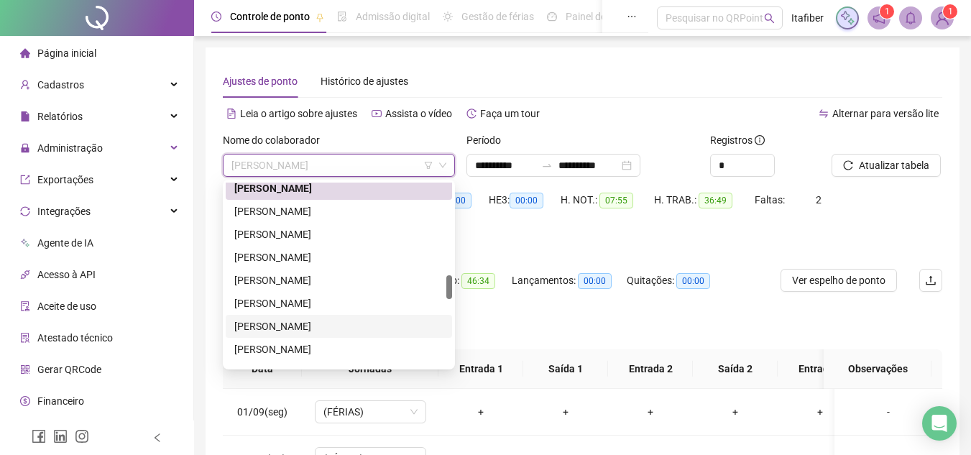
click at [343, 319] on div "[PERSON_NAME]" at bounding box center [338, 326] width 209 height 16
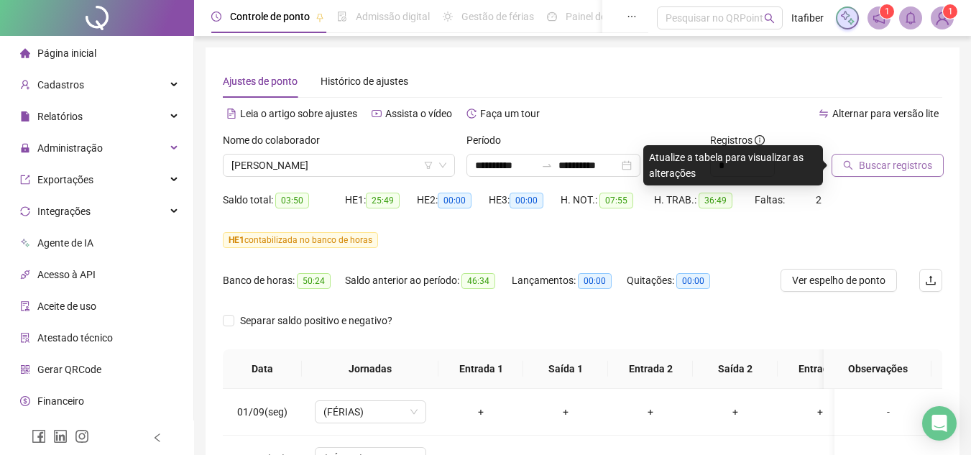
click at [848, 172] on button "Buscar registros" at bounding box center [887, 165] width 112 height 23
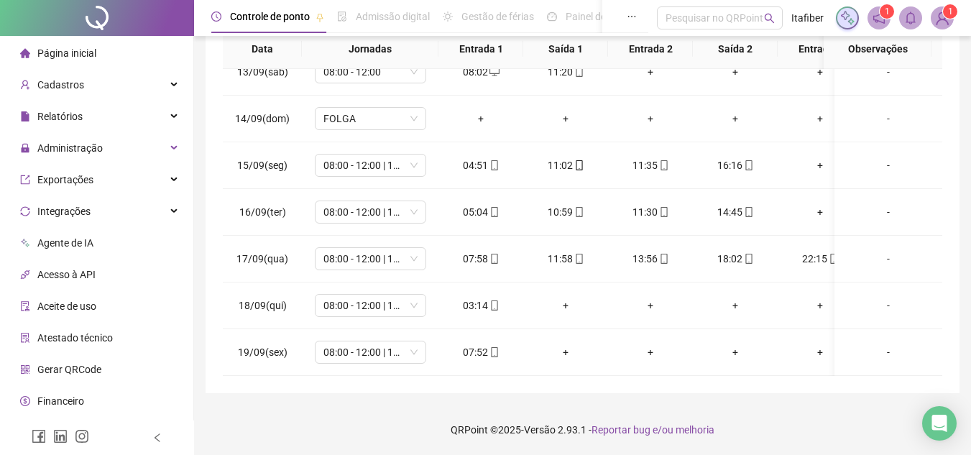
scroll to position [0, 0]
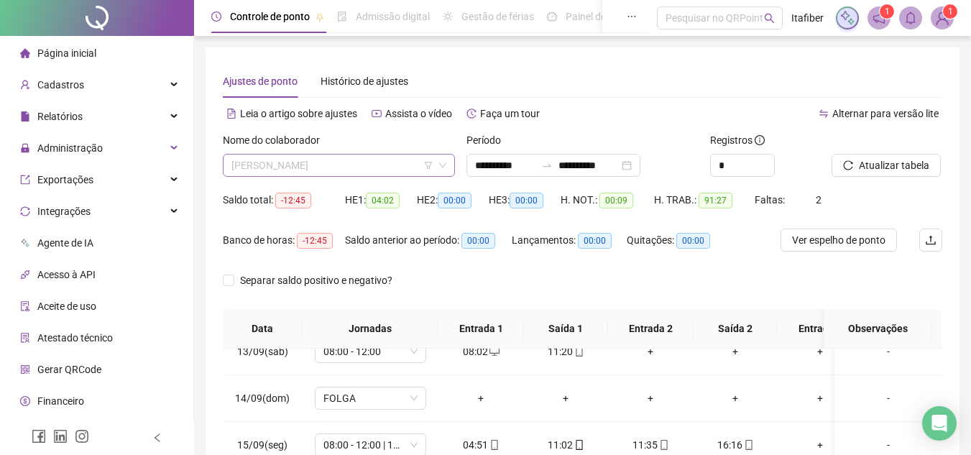
click at [391, 169] on span "[PERSON_NAME]" at bounding box center [338, 166] width 215 height 22
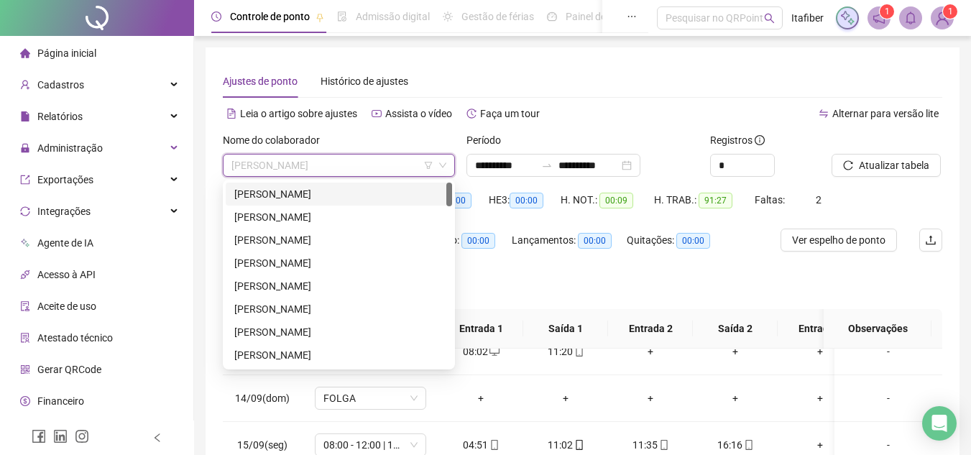
click at [428, 164] on icon "filter" at bounding box center [428, 165] width 9 height 9
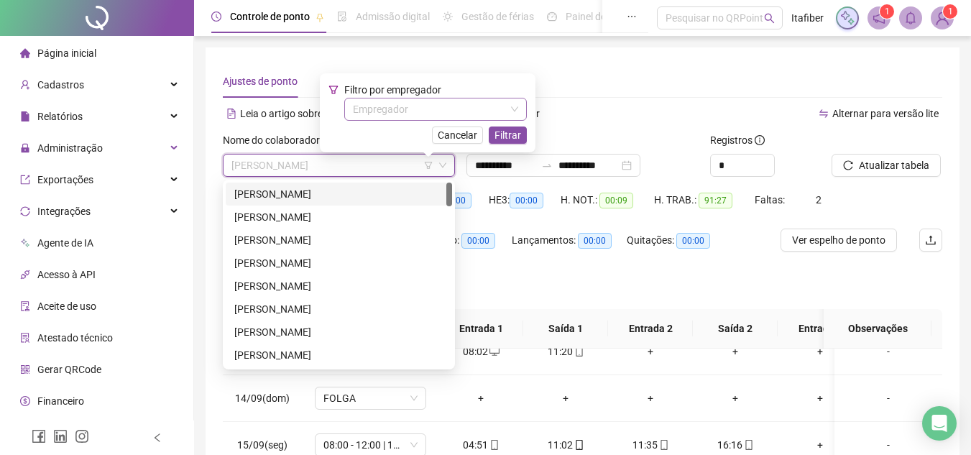
click at [400, 102] on input "search" at bounding box center [429, 109] width 152 height 22
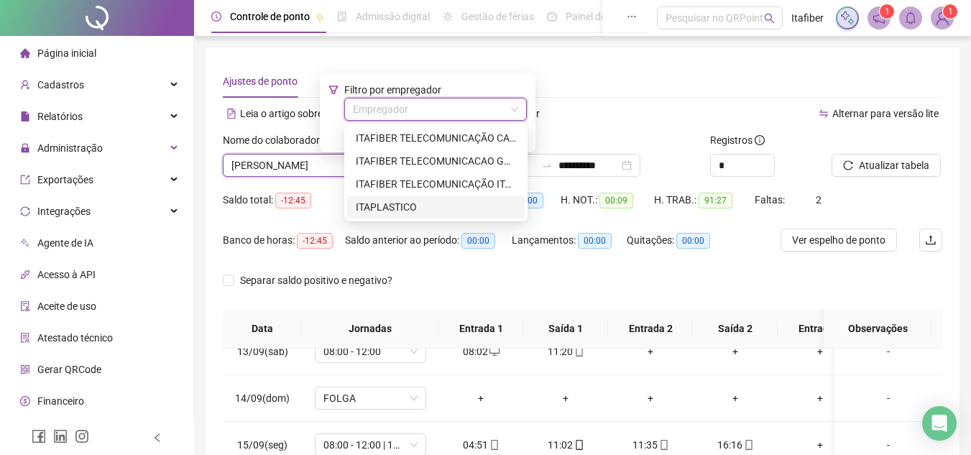
click at [377, 201] on div "ITAPLASTICO" at bounding box center [436, 207] width 160 height 16
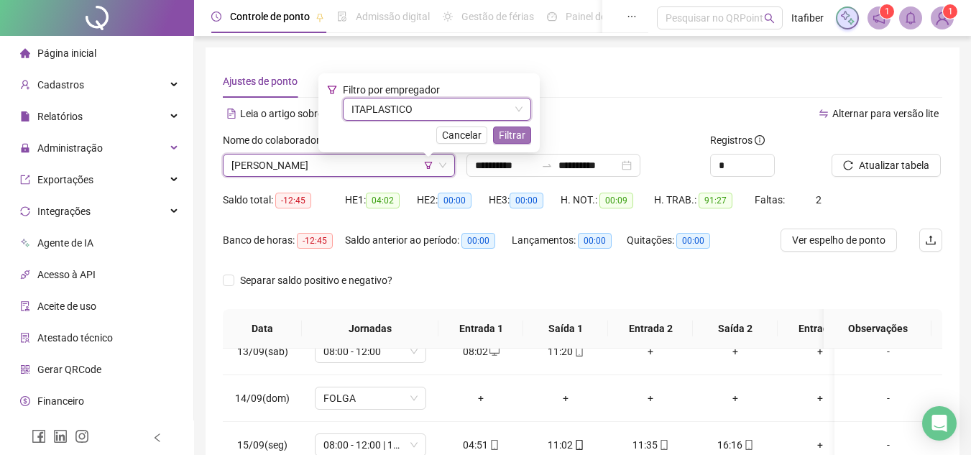
click at [504, 129] on span "Filtrar" at bounding box center [512, 135] width 27 height 16
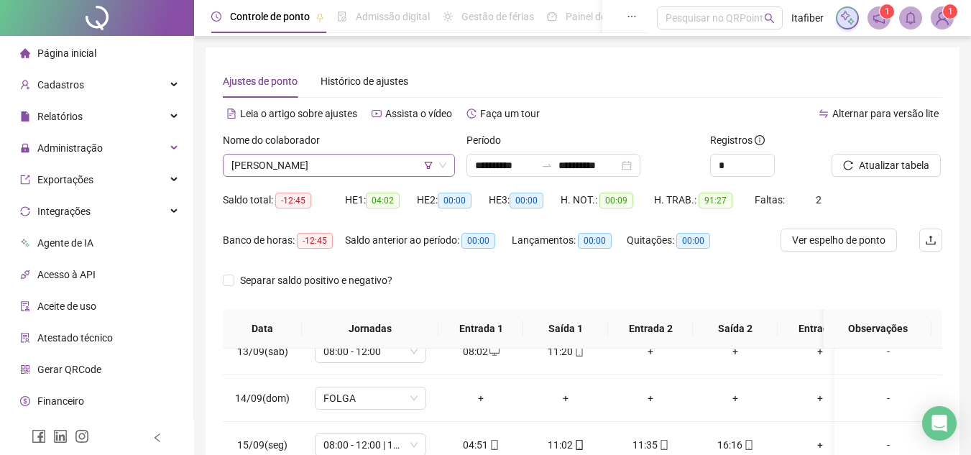
click at [349, 166] on span "[PERSON_NAME]" at bounding box center [338, 166] width 215 height 22
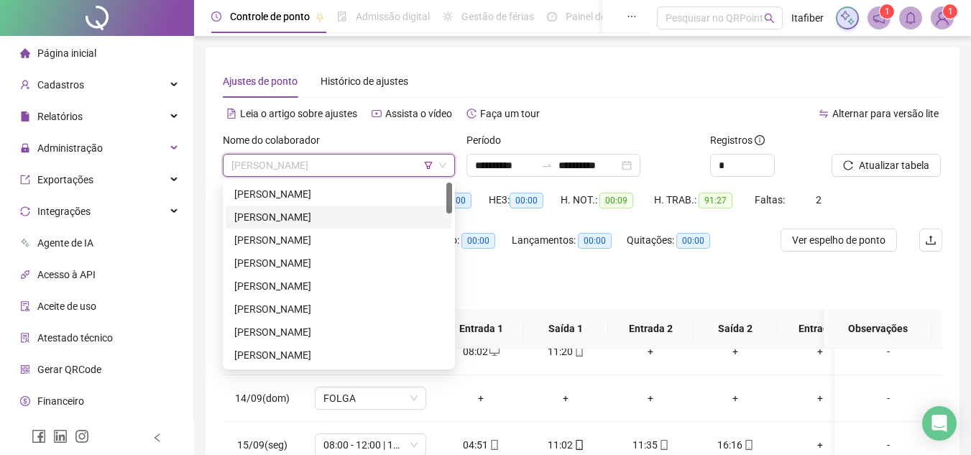
click at [324, 218] on div "[PERSON_NAME]" at bounding box center [338, 217] width 209 height 16
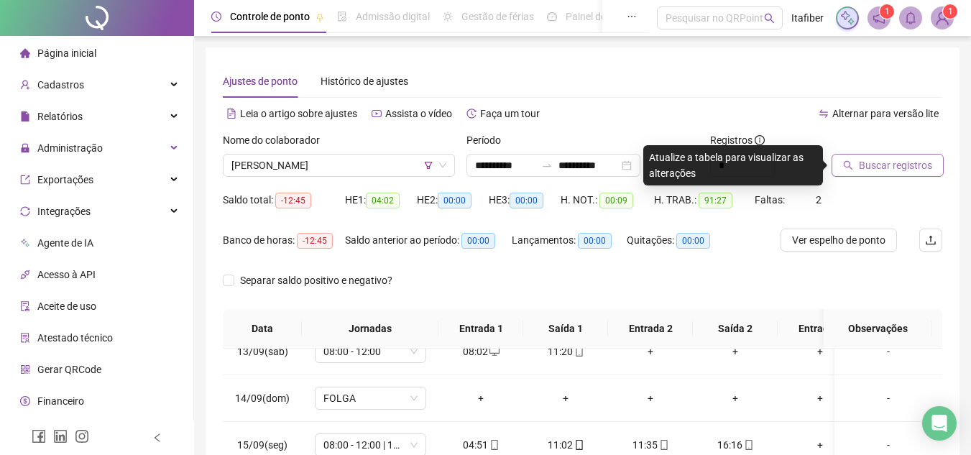
click at [843, 165] on icon "search" at bounding box center [848, 165] width 10 height 10
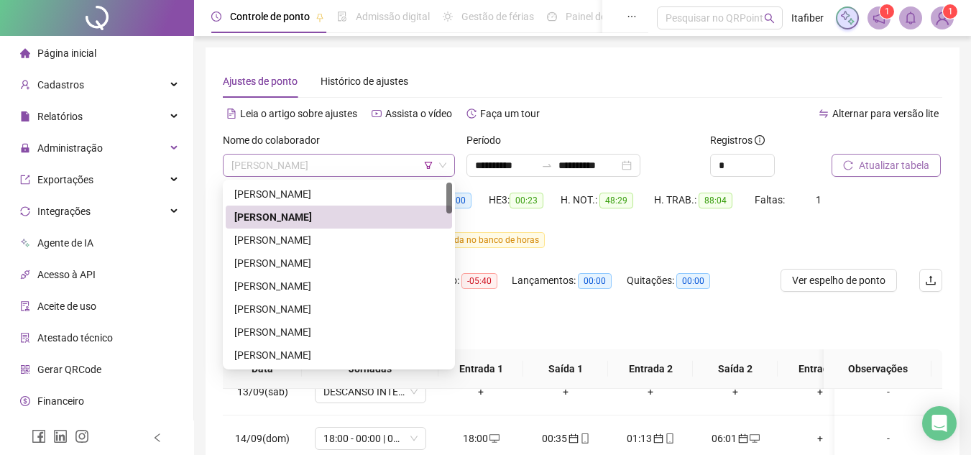
click at [321, 165] on span "[PERSON_NAME]" at bounding box center [338, 166] width 215 height 22
click at [327, 232] on div "[PERSON_NAME]" at bounding box center [338, 240] width 209 height 16
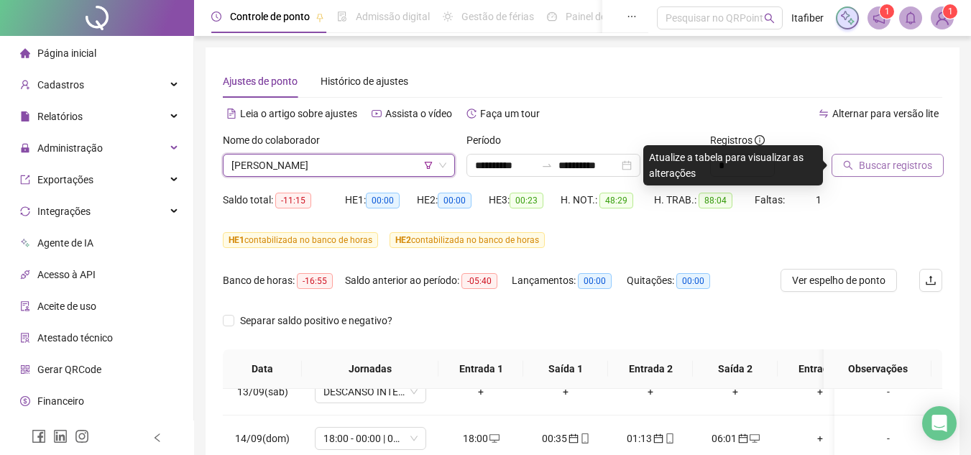
click at [839, 163] on button "Buscar registros" at bounding box center [887, 165] width 112 height 23
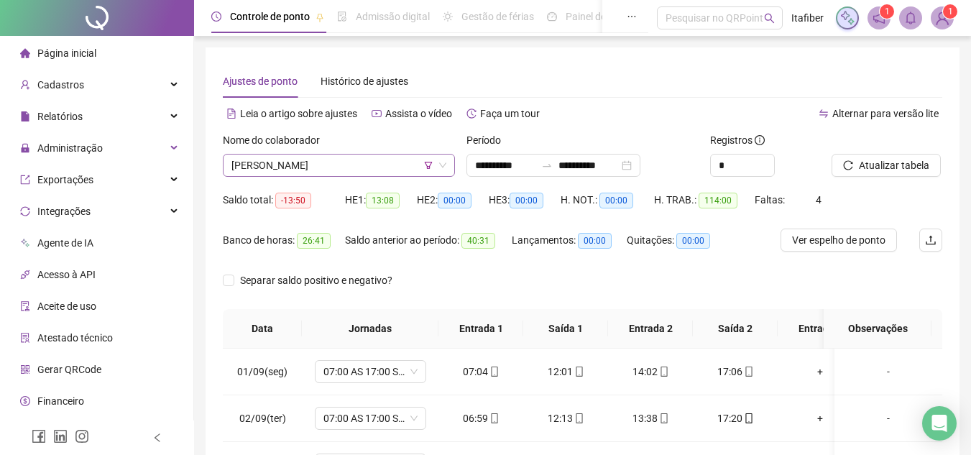
click at [371, 162] on span "[PERSON_NAME]" at bounding box center [338, 166] width 215 height 22
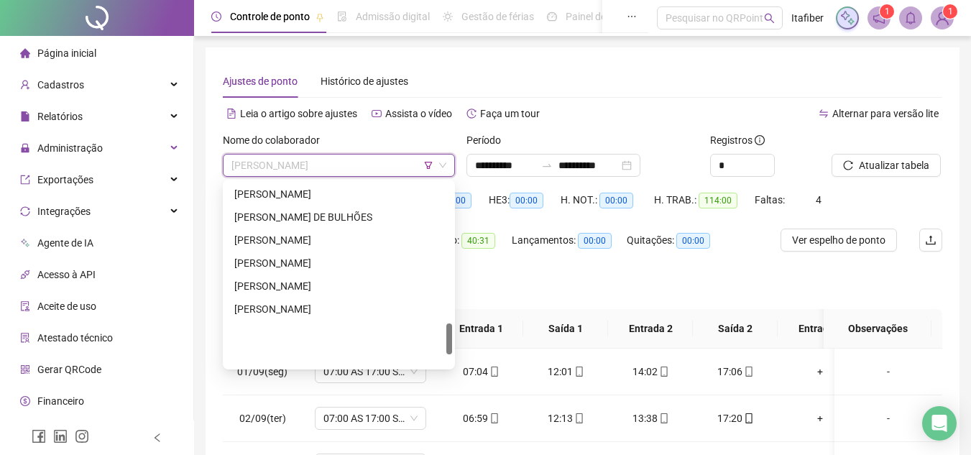
scroll to position [825, 0]
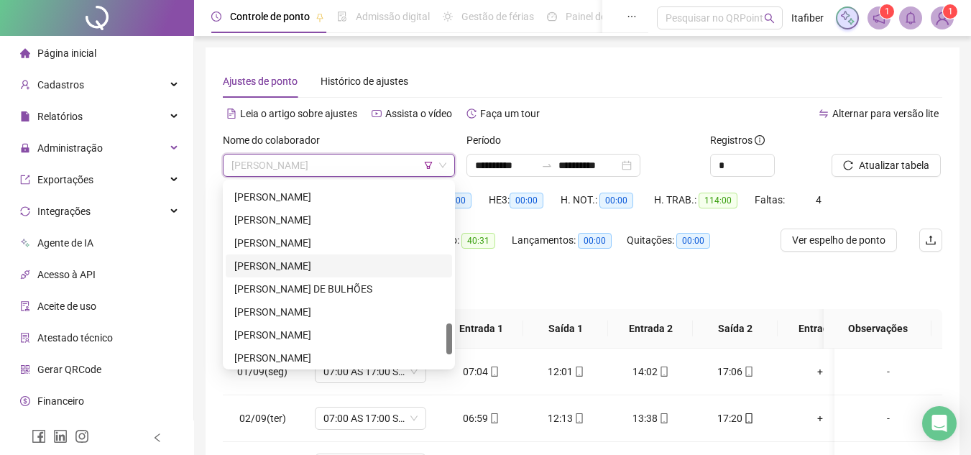
click at [326, 259] on div "[PERSON_NAME]" at bounding box center [338, 266] width 209 height 16
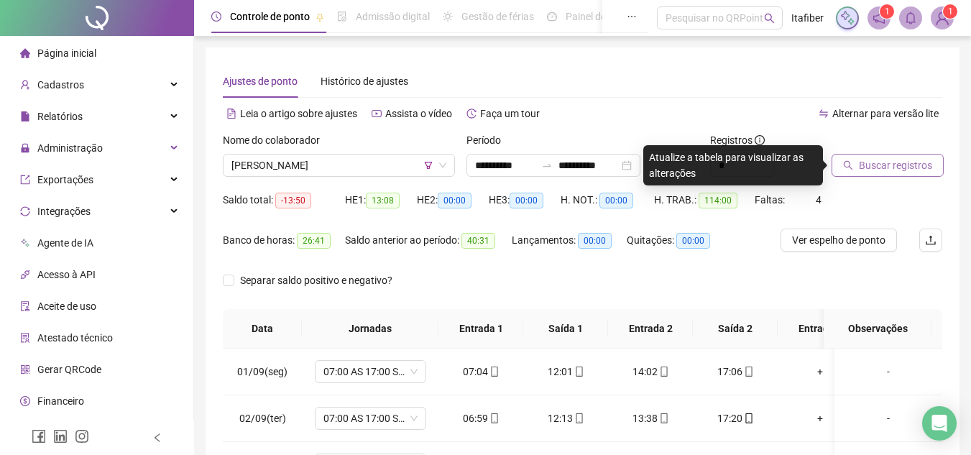
click at [855, 170] on button "Buscar registros" at bounding box center [887, 165] width 112 height 23
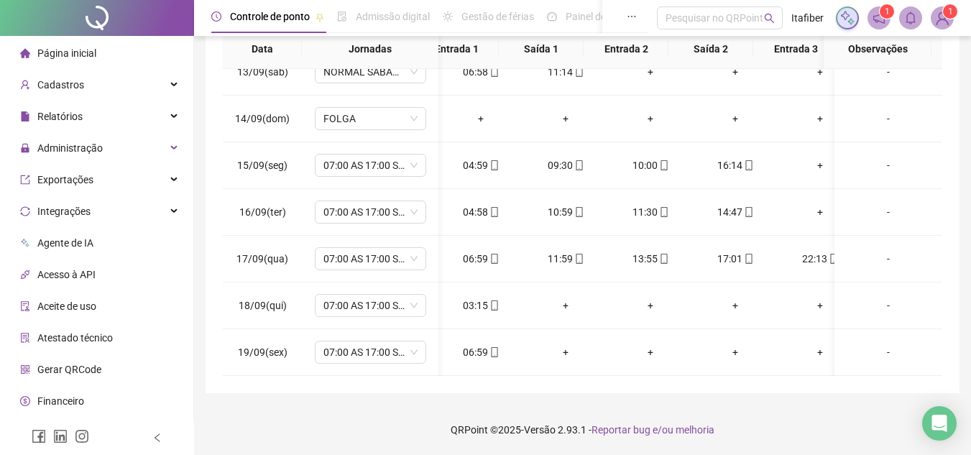
scroll to position [0, 0]
